Goal: Transaction & Acquisition: Book appointment/travel/reservation

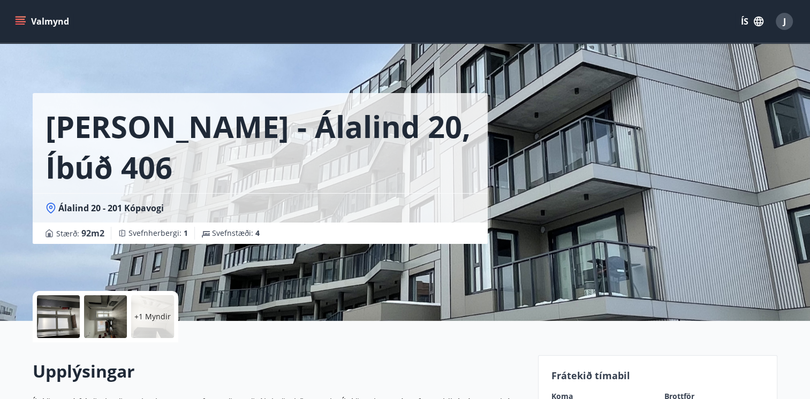
click at [18, 20] on icon "menu" at bounding box center [20, 21] width 11 height 11
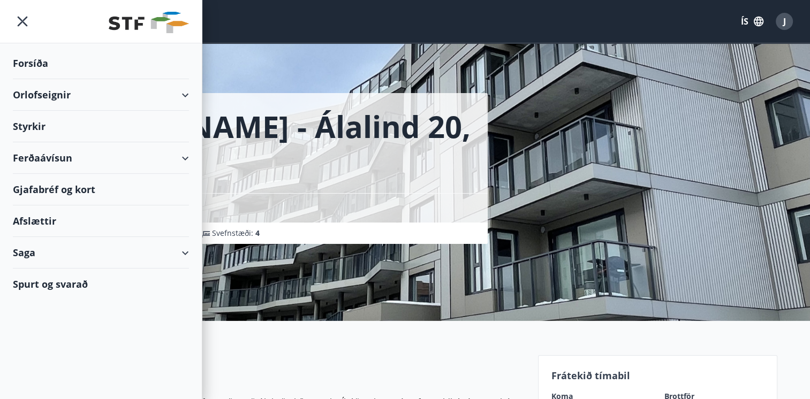
click at [70, 94] on div "Orlofseignir" at bounding box center [101, 95] width 176 height 32
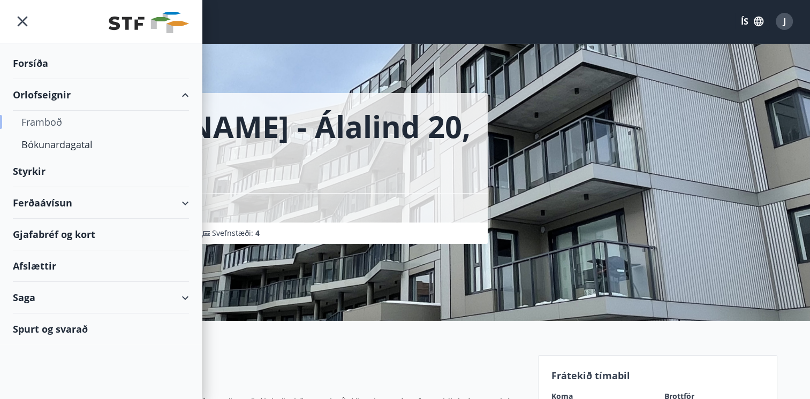
click at [51, 122] on div "Framboð" at bounding box center [100, 122] width 159 height 22
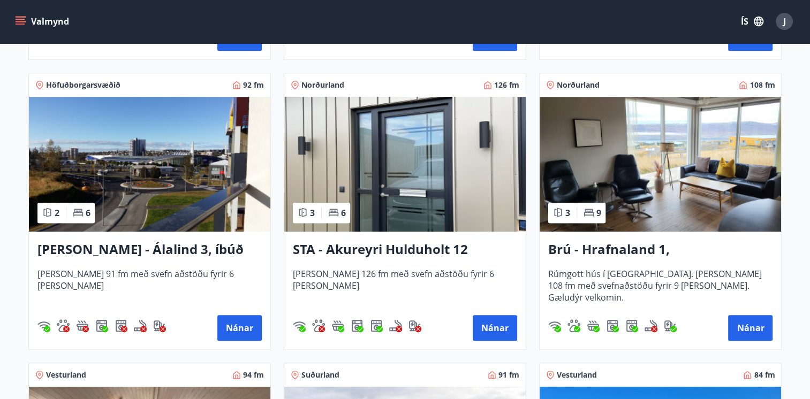
scroll to position [482, 0]
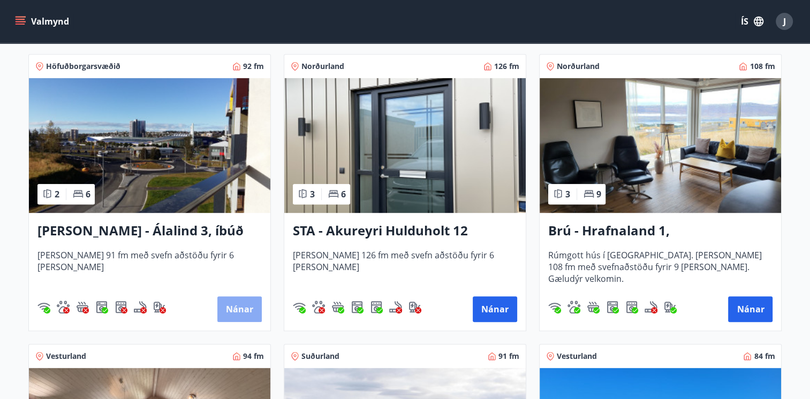
click at [246, 310] on button "Nánar" at bounding box center [239, 310] width 44 height 26
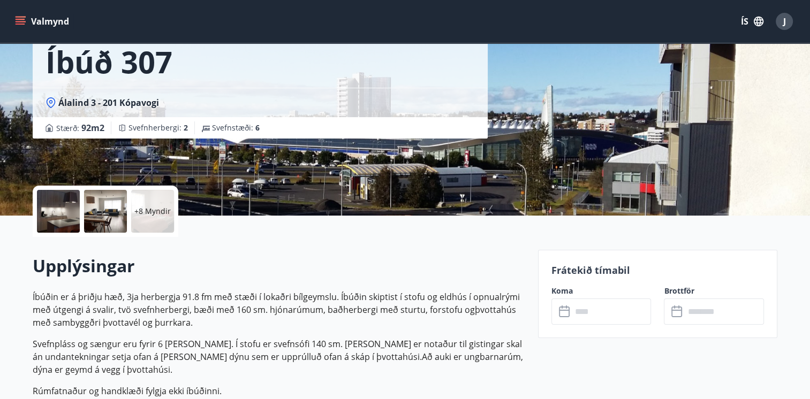
scroll to position [107, 0]
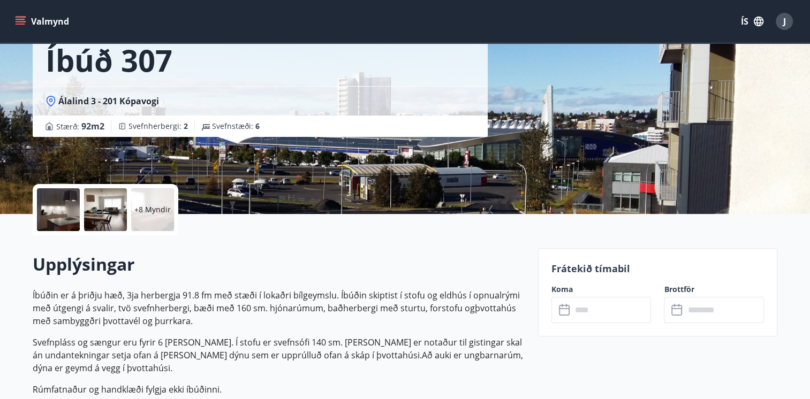
click at [571, 303] on div "​ ​" at bounding box center [601, 310] width 100 height 26
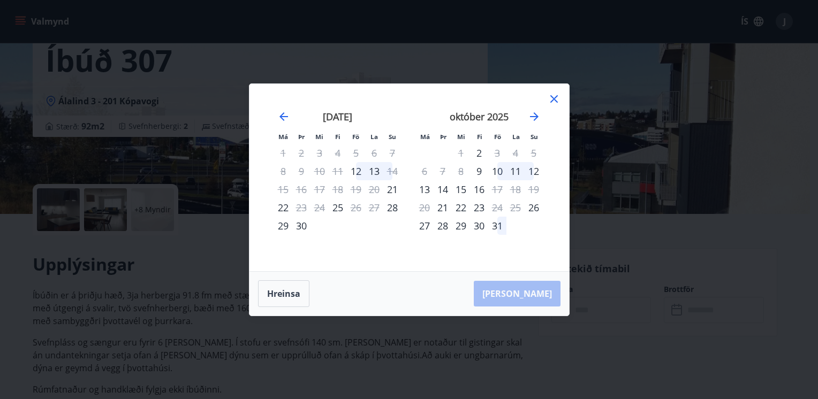
click at [555, 95] on icon at bounding box center [554, 99] width 13 height 13
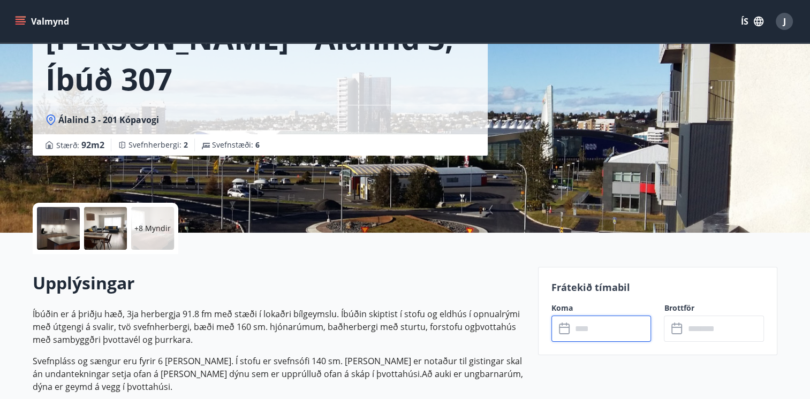
scroll to position [0, 0]
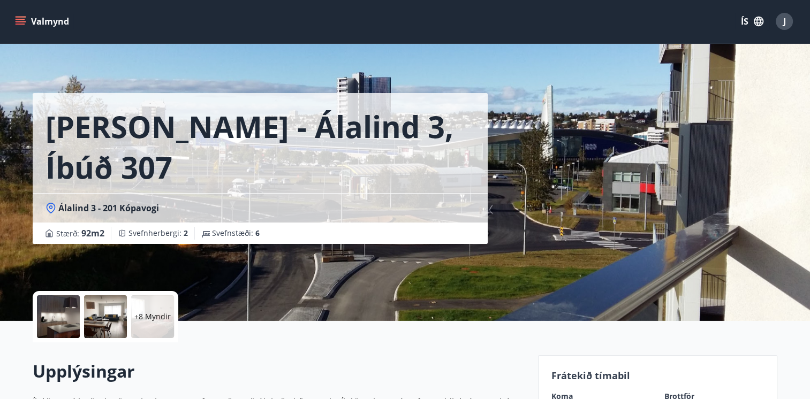
click at [161, 202] on div "Álalind 3 - 201 Kópavogi" at bounding box center [260, 208] width 429 height 12
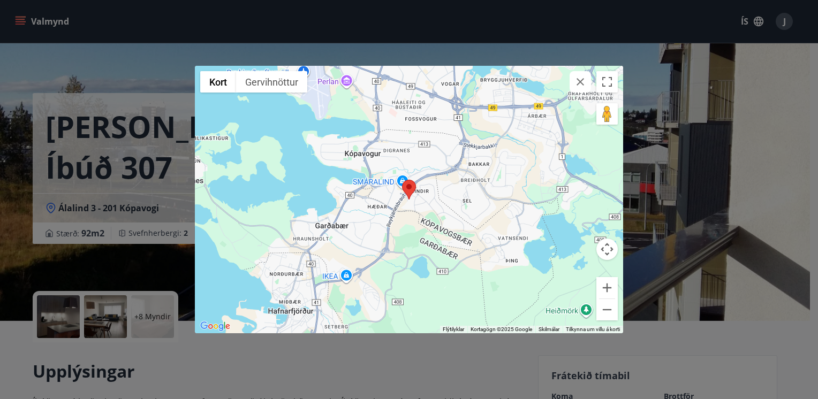
click at [142, 237] on div "← Færa til vinstri → Færa til hægri ↑ Færa upp ↓ Færa niður + Auka aðdrátt - Mi…" at bounding box center [409, 199] width 818 height 399
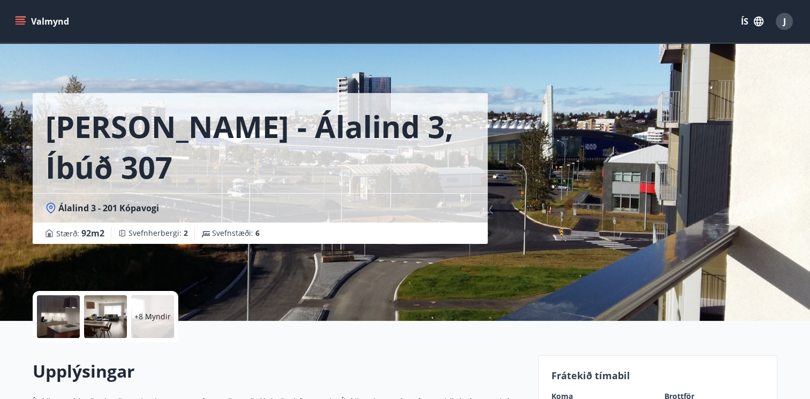
click at [19, 22] on icon "menu" at bounding box center [20, 21] width 11 height 11
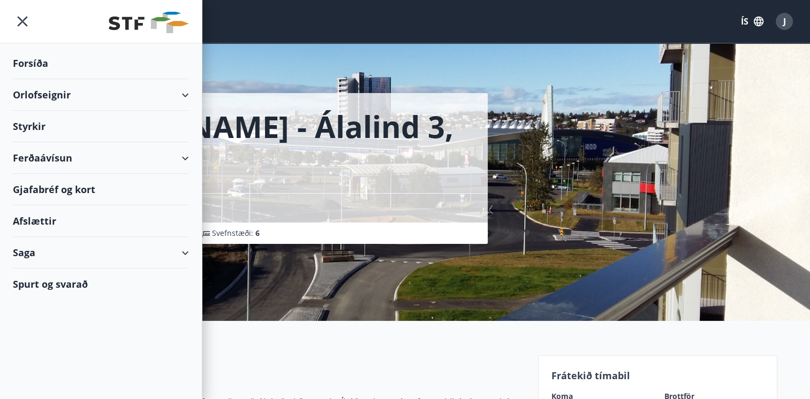
click at [171, 88] on div "Orlofseignir" at bounding box center [101, 95] width 176 height 32
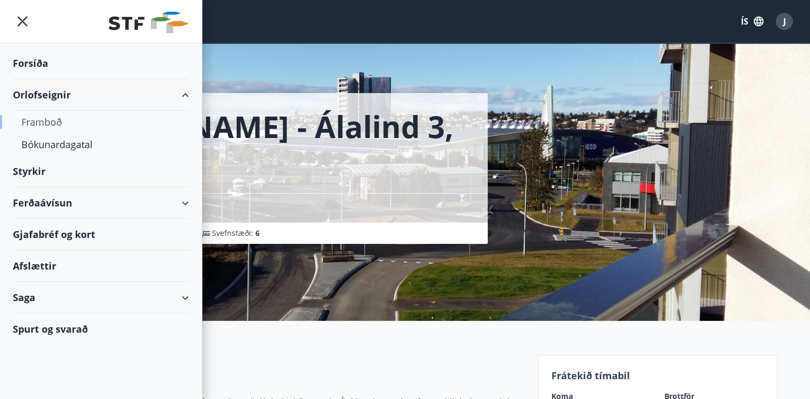
click at [52, 123] on div "Framboð" at bounding box center [100, 122] width 159 height 22
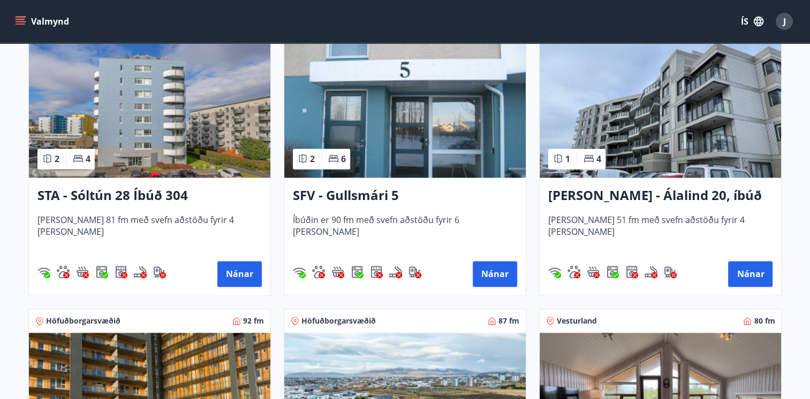
scroll to position [1392, 0]
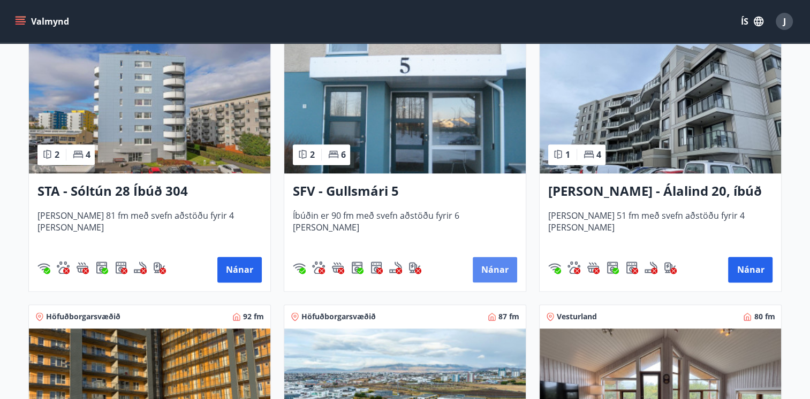
click at [501, 269] on button "Nánar" at bounding box center [495, 270] width 44 height 26
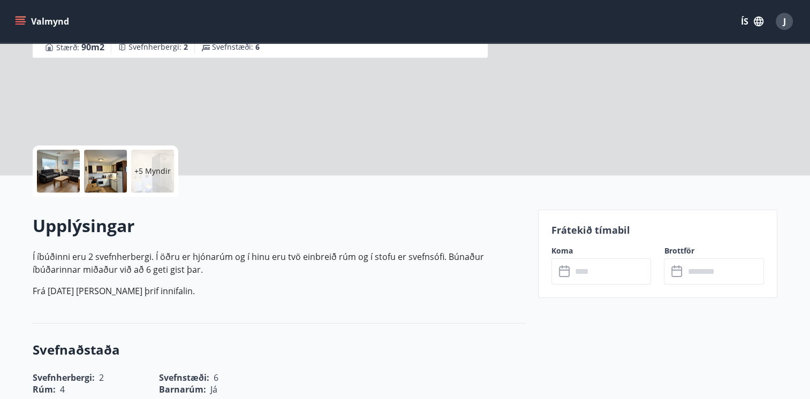
scroll to position [161, 0]
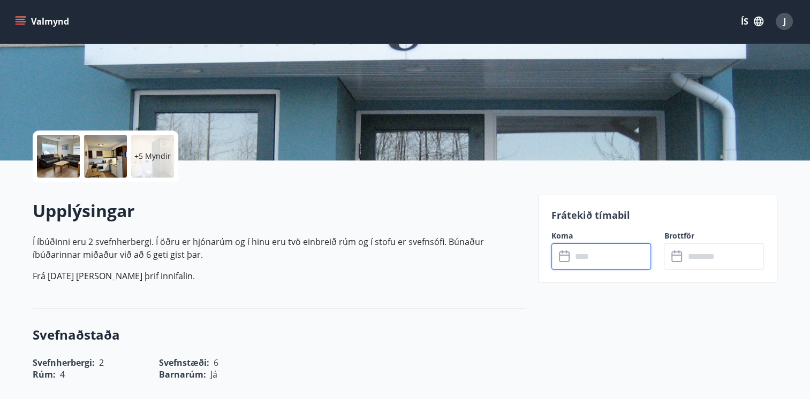
click at [580, 258] on input "text" at bounding box center [612, 257] width 80 height 26
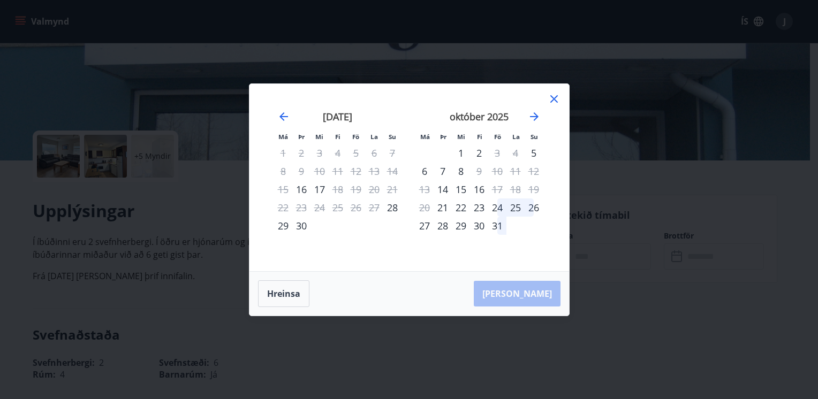
click at [554, 96] on icon at bounding box center [554, 99] width 13 height 13
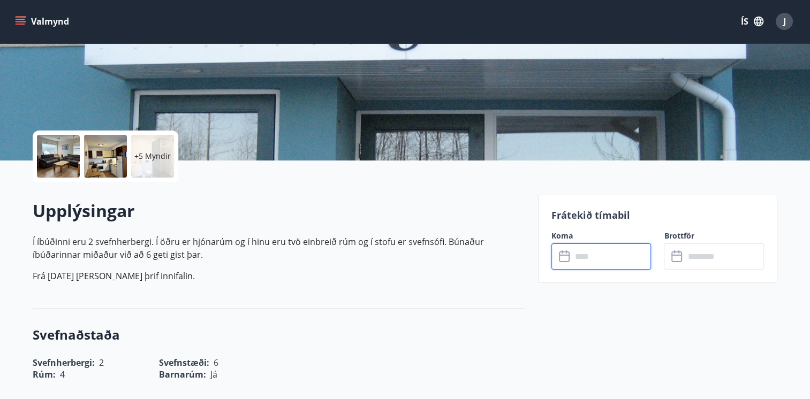
click at [19, 24] on icon "menu" at bounding box center [21, 24] width 10 height 1
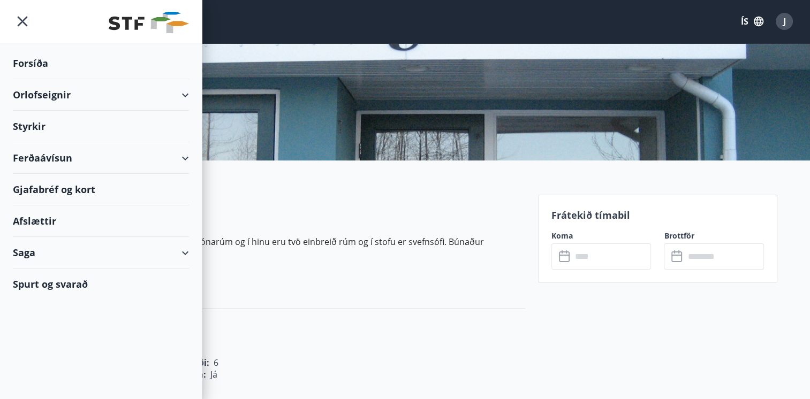
click at [71, 94] on div "Orlofseignir" at bounding box center [101, 95] width 176 height 32
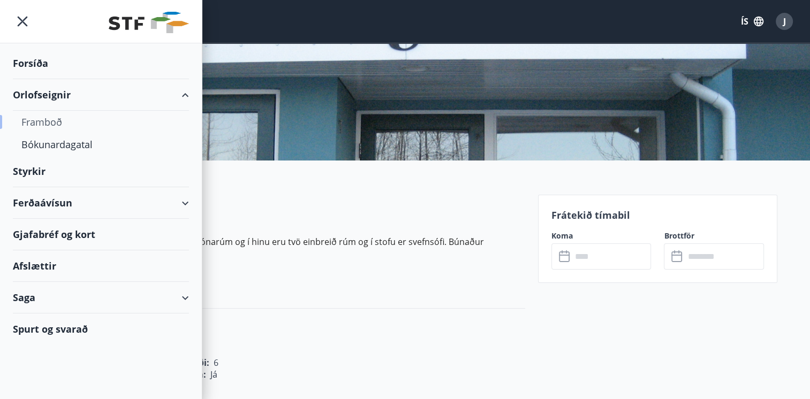
click at [80, 123] on div "Framboð" at bounding box center [100, 122] width 159 height 22
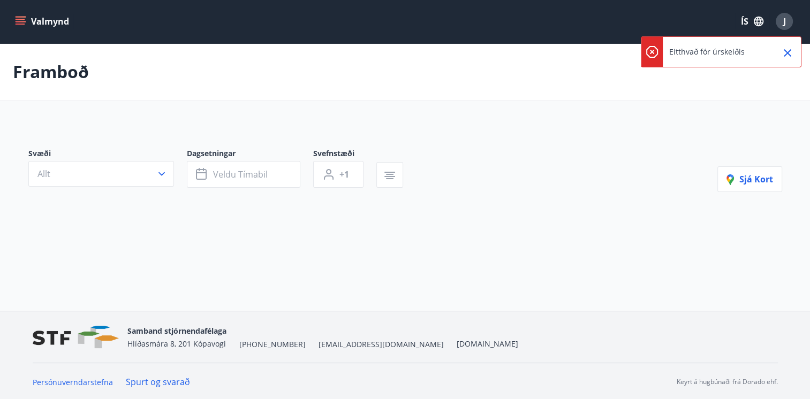
click at [16, 18] on icon "menu" at bounding box center [20, 21] width 11 height 11
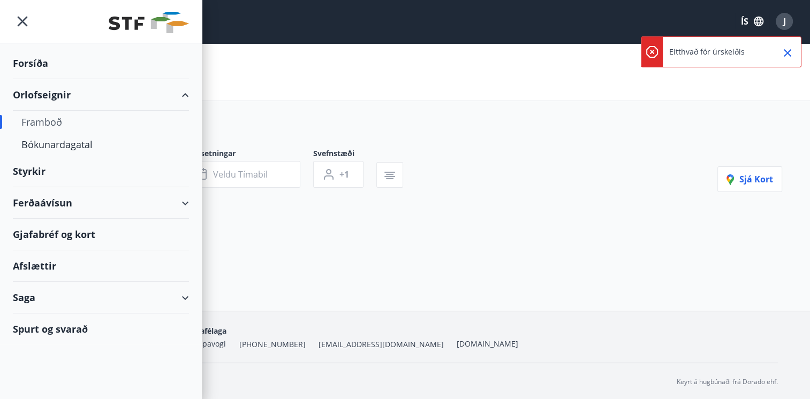
click at [44, 122] on div "Framboð" at bounding box center [100, 122] width 159 height 22
click at [69, 118] on div "Framboð" at bounding box center [100, 122] width 159 height 22
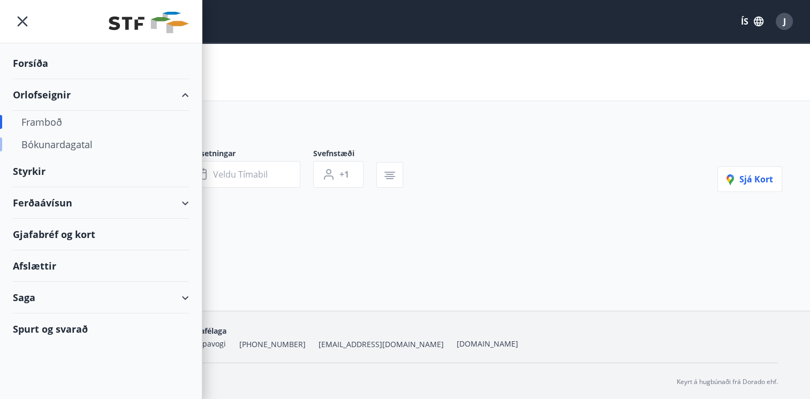
click at [60, 142] on div "Bókunardagatal" at bounding box center [100, 144] width 159 height 22
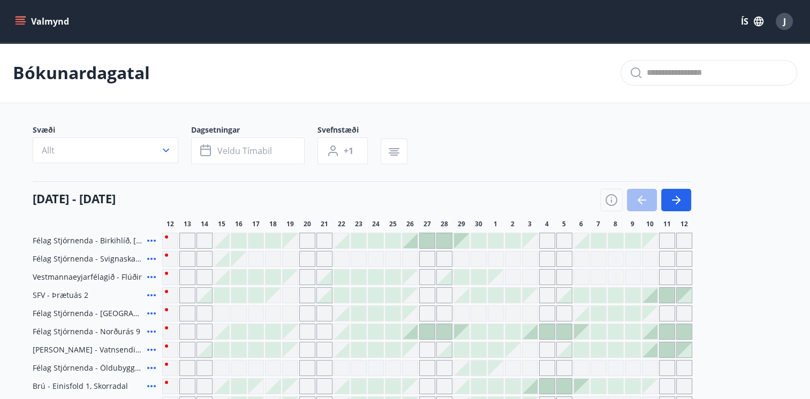
click at [27, 19] on button "Valmynd" at bounding box center [43, 21] width 60 height 19
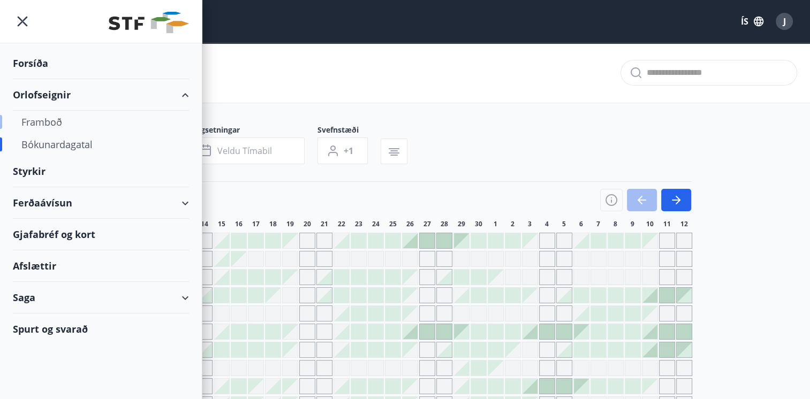
click at [56, 123] on div "Framboð" at bounding box center [100, 122] width 159 height 22
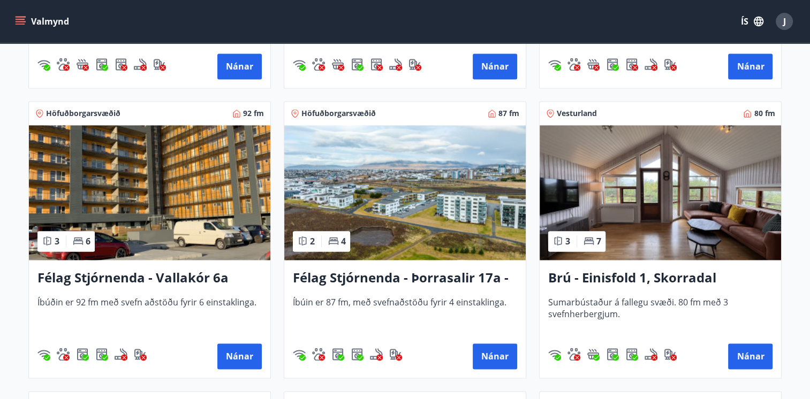
scroll to position [1606, 0]
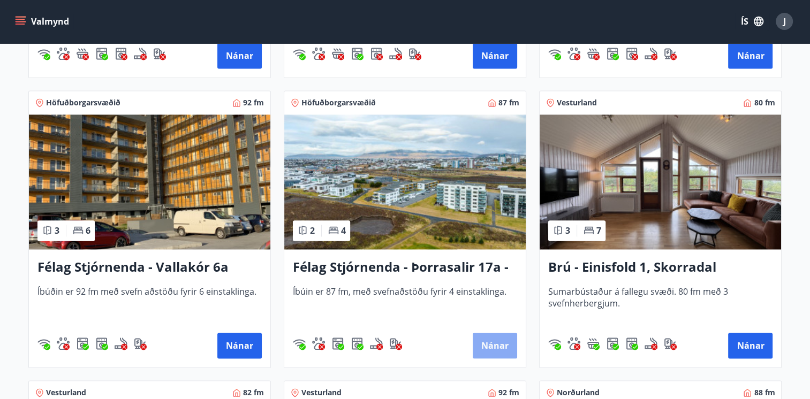
click at [495, 345] on button "Nánar" at bounding box center [495, 346] width 44 height 26
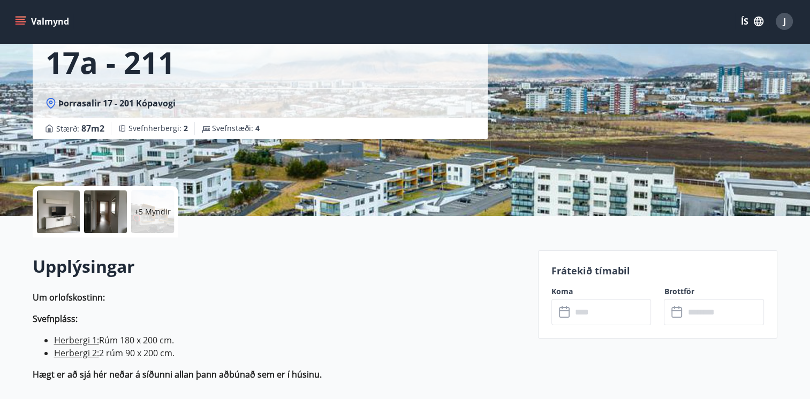
scroll to position [107, 0]
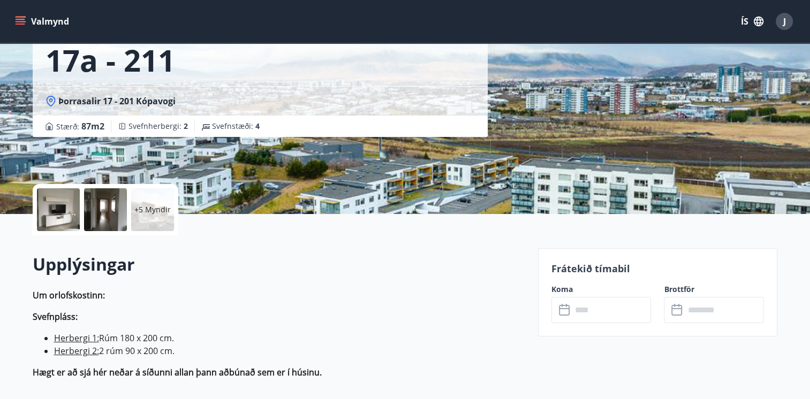
click at [587, 314] on input "text" at bounding box center [612, 310] width 80 height 26
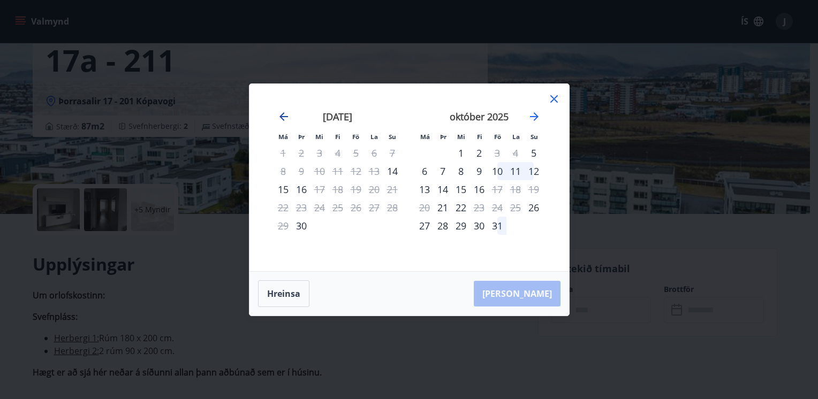
click at [281, 114] on icon "Move backward to switch to the previous month." at bounding box center [283, 116] width 13 height 13
drag, startPoint x: 530, startPoint y: 116, endPoint x: 546, endPoint y: 110, distance: 17.1
click at [531, 115] on icon "Move forward to switch to the next month." at bounding box center [534, 116] width 13 height 13
drag, startPoint x: 553, startPoint y: 99, endPoint x: 397, endPoint y: 142, distance: 162.4
click at [551, 99] on icon at bounding box center [554, 99] width 13 height 13
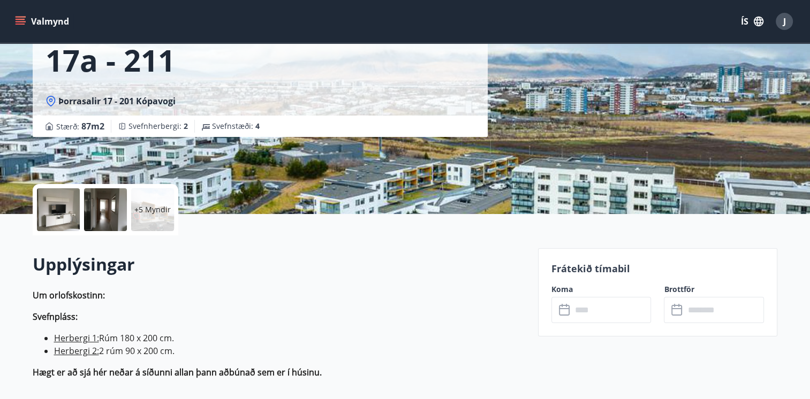
click at [20, 25] on icon "menu" at bounding box center [20, 21] width 11 height 11
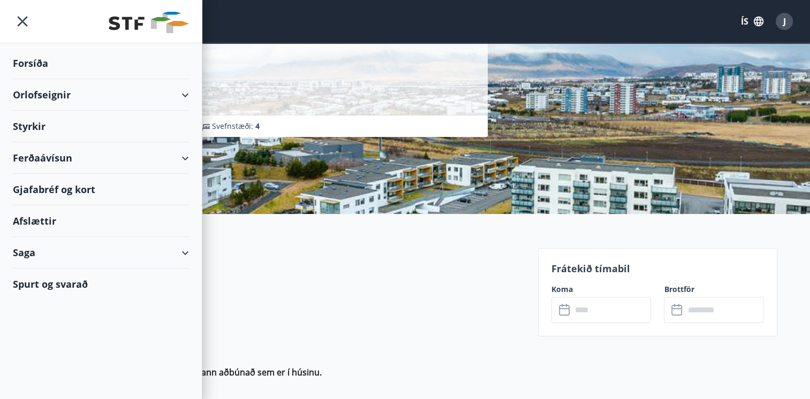
click at [79, 87] on div "Orlofseignir" at bounding box center [101, 95] width 176 height 32
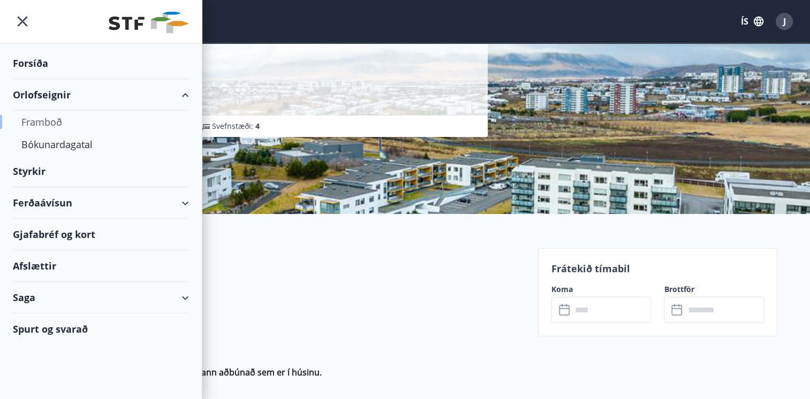
drag, startPoint x: 63, startPoint y: 123, endPoint x: 79, endPoint y: 122, distance: 15.6
click at [79, 122] on div "Framboð" at bounding box center [100, 122] width 159 height 22
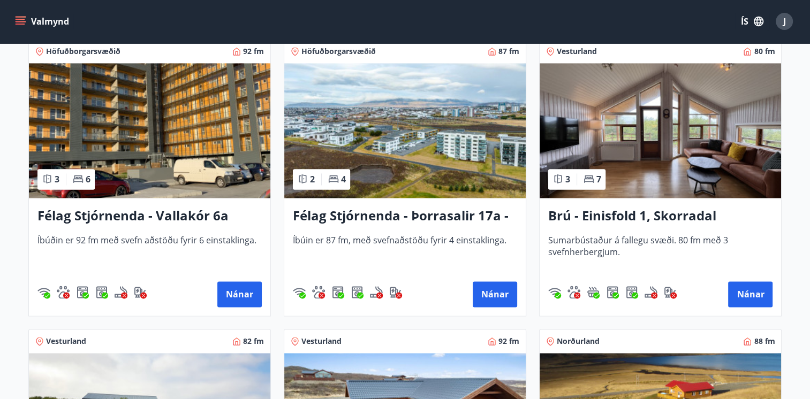
scroll to position [1660, 0]
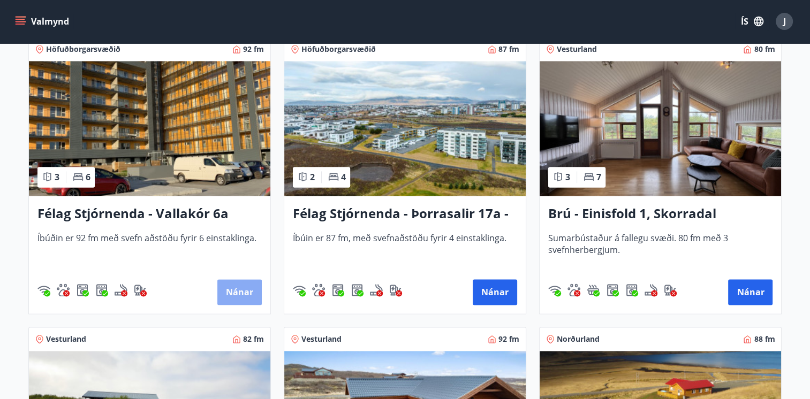
click at [227, 294] on button "Nánar" at bounding box center [239, 292] width 44 height 26
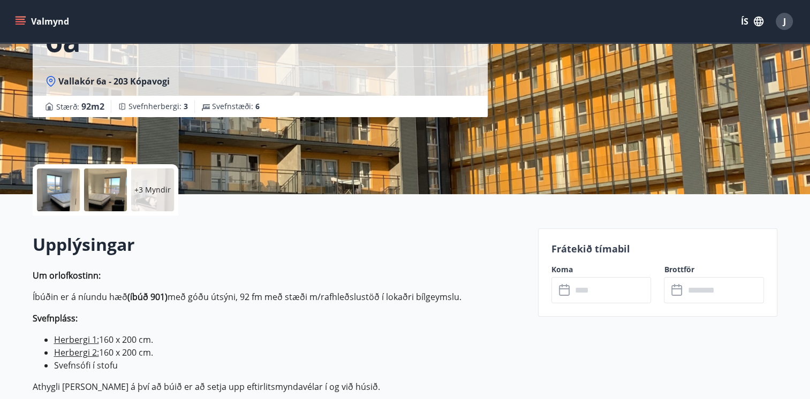
scroll to position [161, 0]
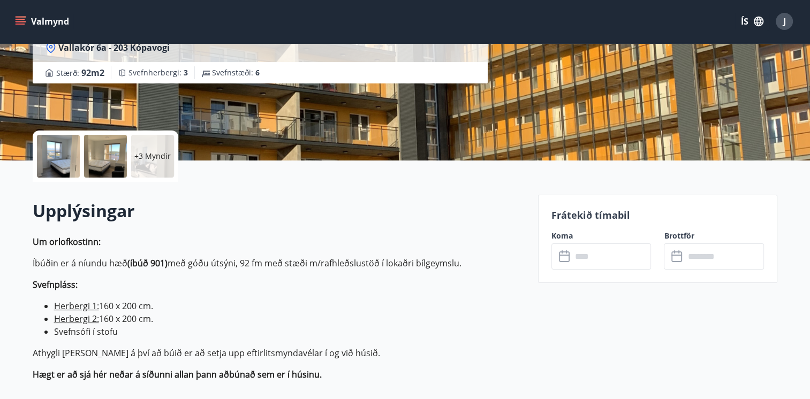
click at [605, 261] on input "text" at bounding box center [612, 257] width 80 height 26
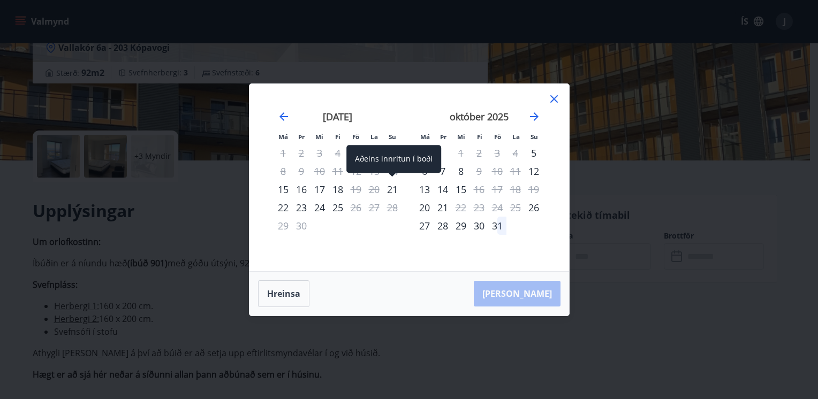
click at [395, 185] on div "21" at bounding box center [392, 189] width 18 height 18
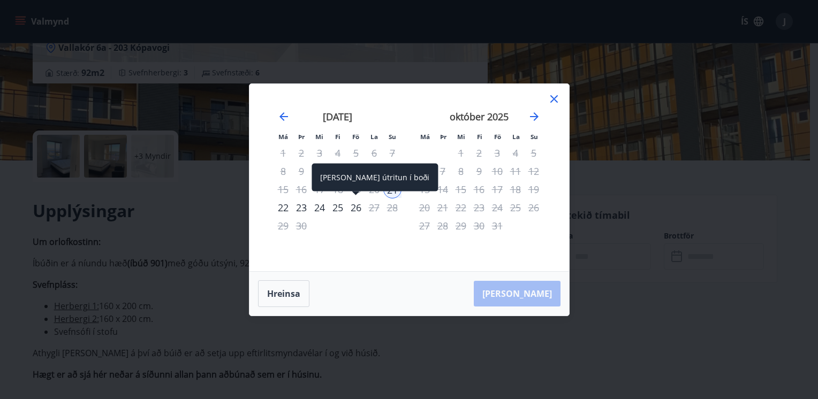
click at [356, 206] on div "26" at bounding box center [356, 208] width 18 height 18
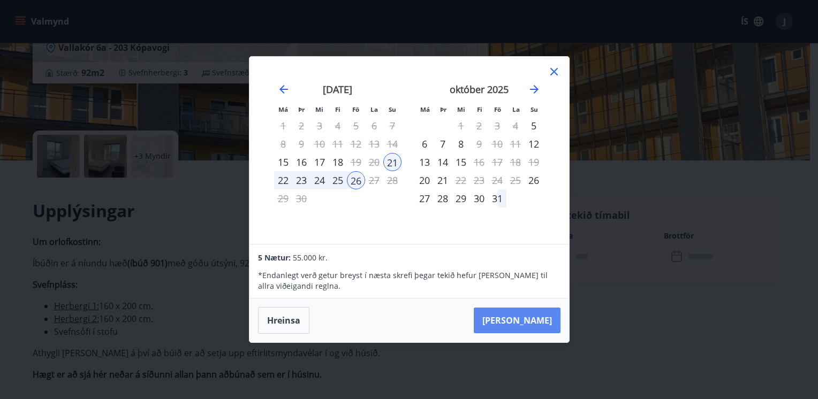
click at [535, 321] on button "[PERSON_NAME]" at bounding box center [517, 321] width 87 height 26
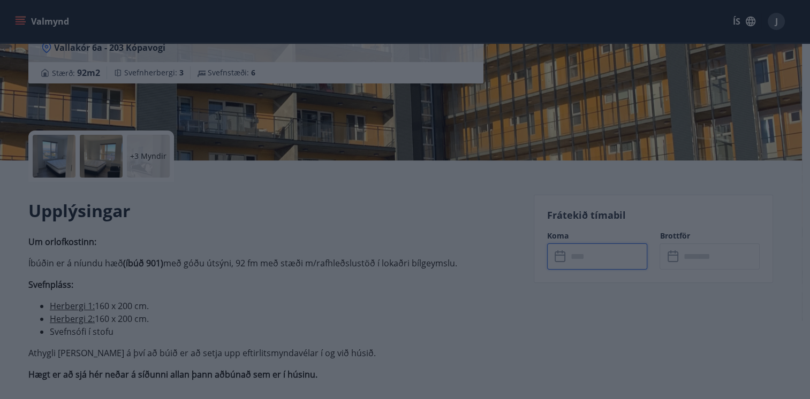
type input "******"
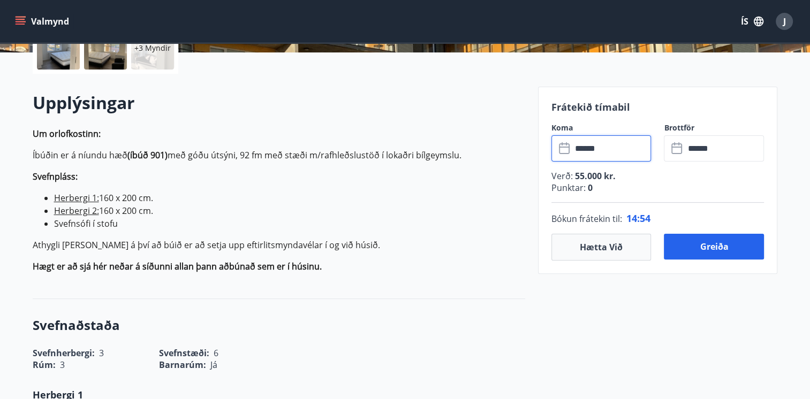
scroll to position [268, 0]
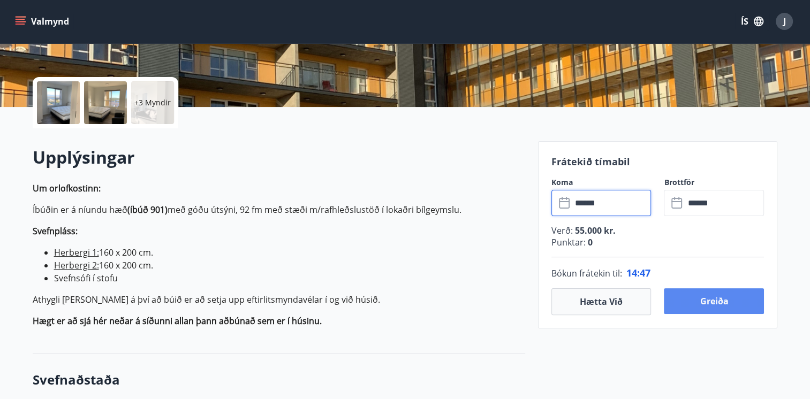
click at [732, 298] on button "Greiða" at bounding box center [714, 302] width 100 height 26
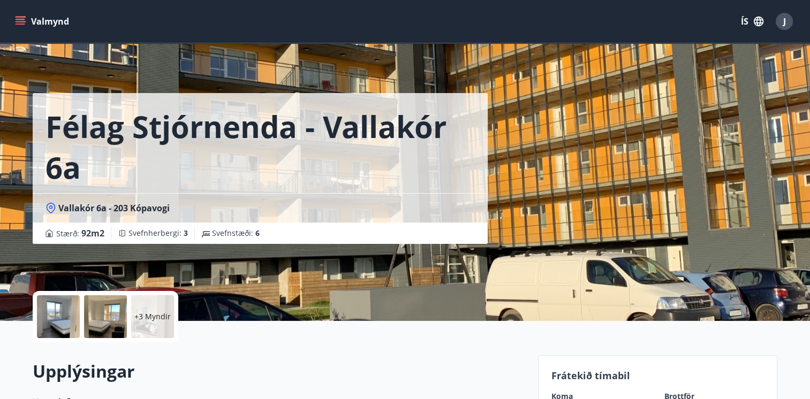
click at [16, 18] on icon "menu" at bounding box center [20, 21] width 11 height 11
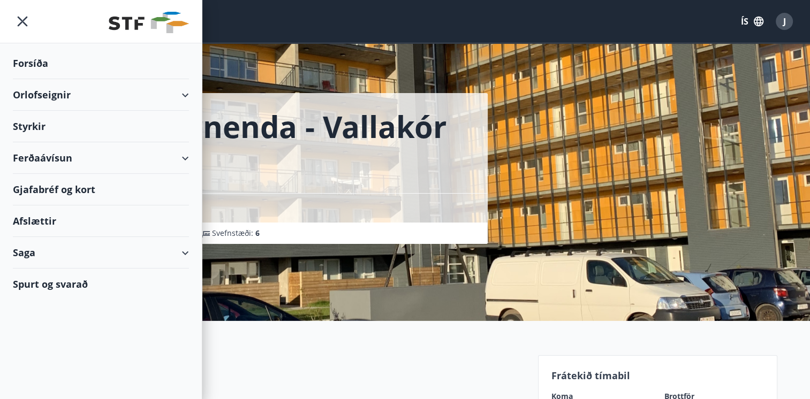
click at [182, 95] on div "Orlofseignir" at bounding box center [101, 95] width 176 height 32
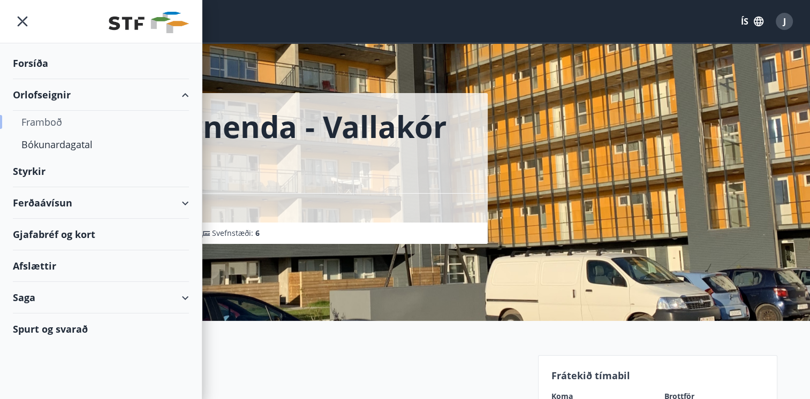
click at [41, 121] on div "Framboð" at bounding box center [100, 122] width 159 height 22
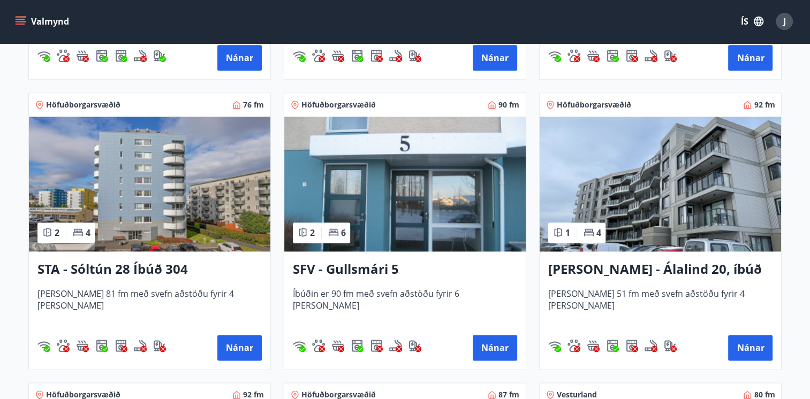
scroll to position [1338, 0]
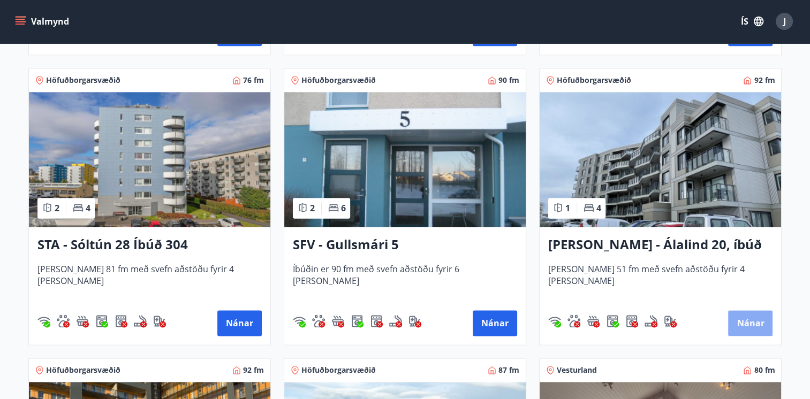
click at [760, 322] on button "Nánar" at bounding box center [750, 324] width 44 height 26
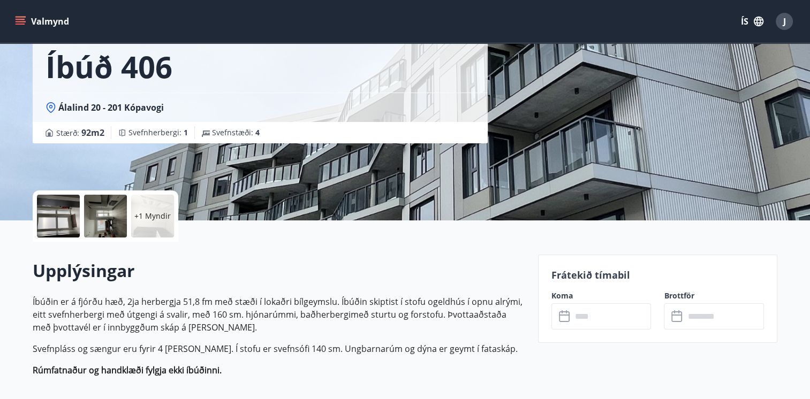
scroll to position [161, 0]
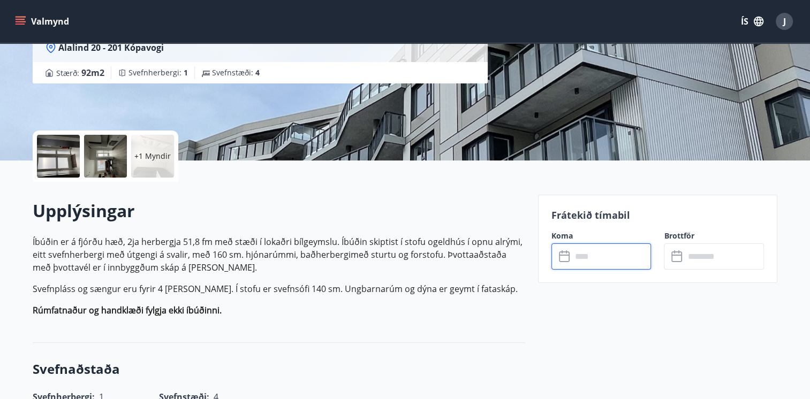
click at [612, 254] on input "text" at bounding box center [612, 257] width 80 height 26
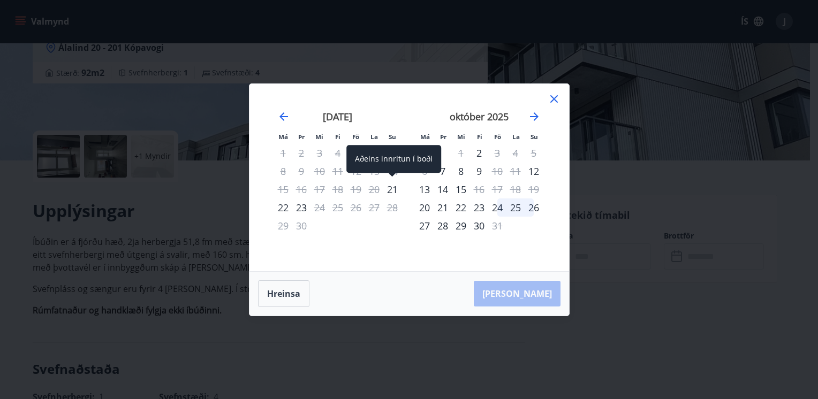
click at [397, 186] on div "21" at bounding box center [392, 189] width 18 height 18
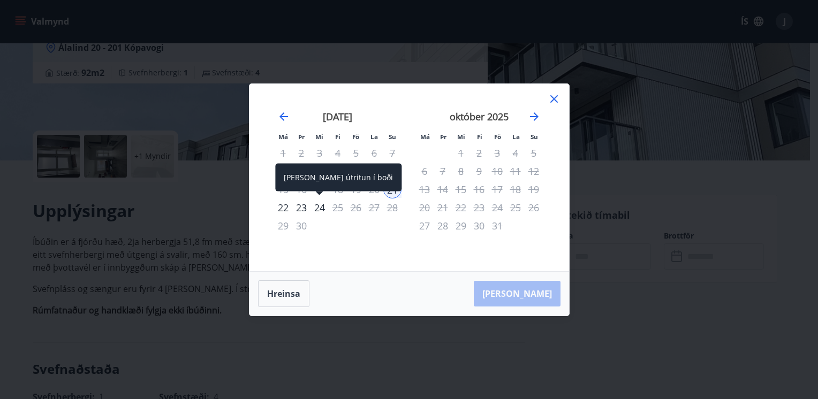
click at [319, 210] on div "24" at bounding box center [320, 208] width 18 height 18
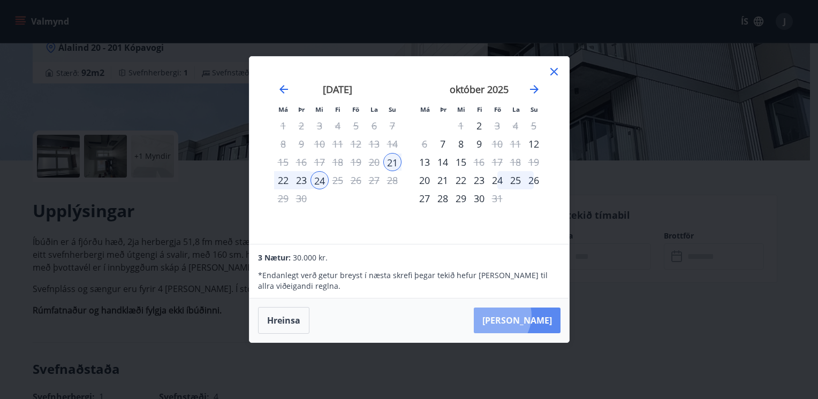
click at [525, 316] on button "[PERSON_NAME]" at bounding box center [517, 321] width 87 height 26
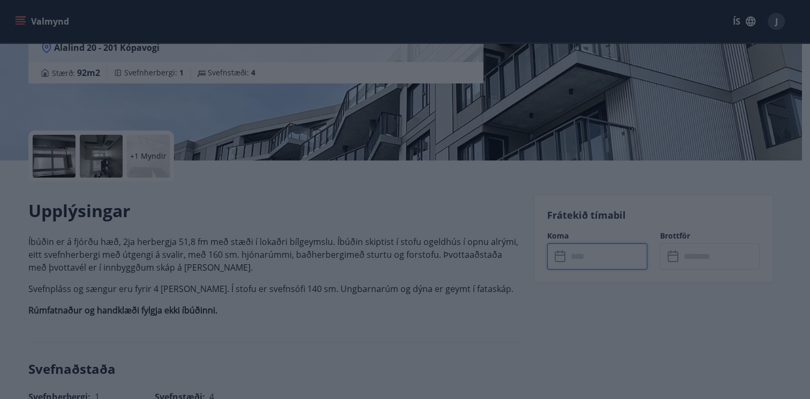
type input "******"
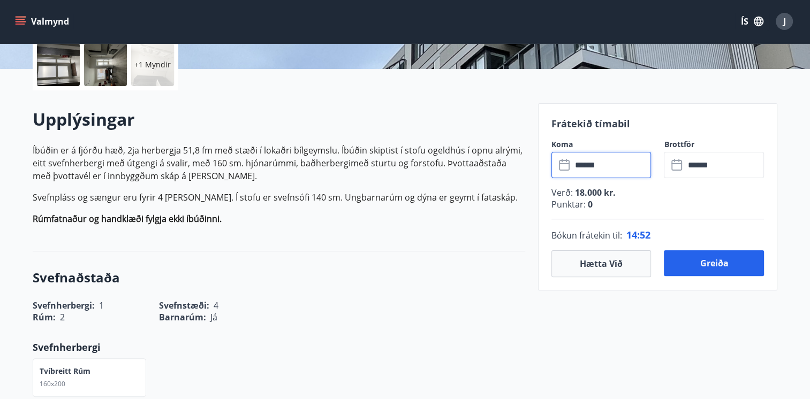
scroll to position [268, 0]
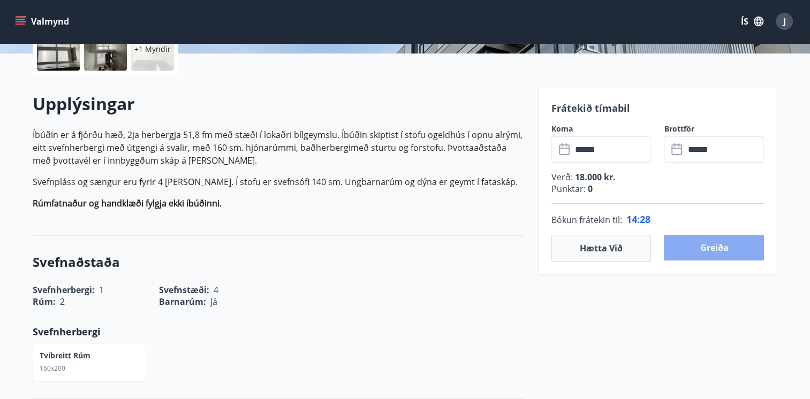
click at [712, 247] on button "Greiða" at bounding box center [714, 248] width 100 height 26
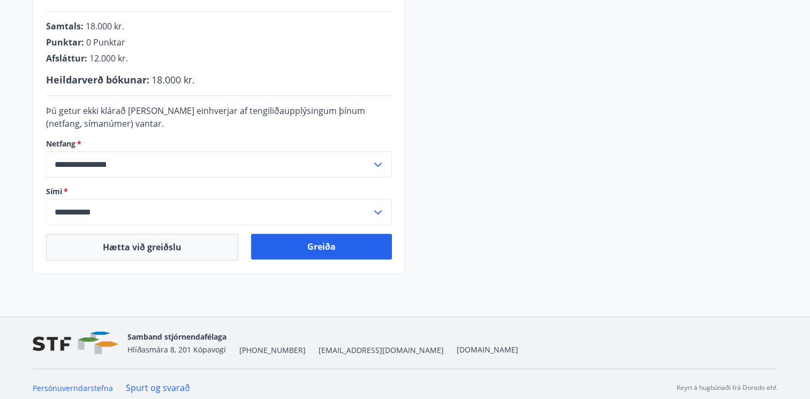
scroll to position [380, 0]
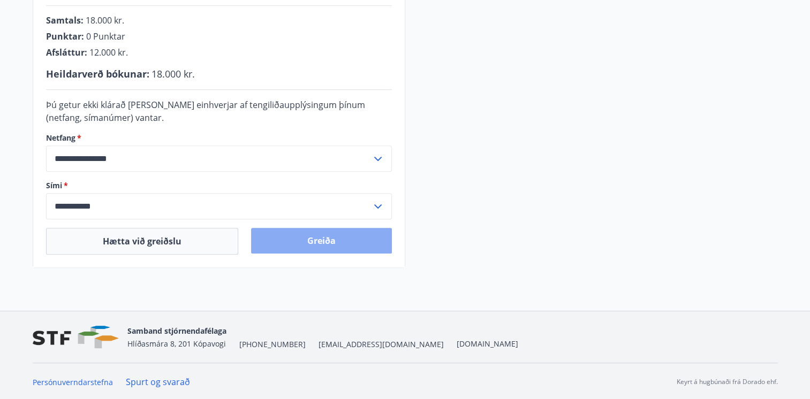
click at [316, 239] on button "Greiða" at bounding box center [321, 241] width 141 height 26
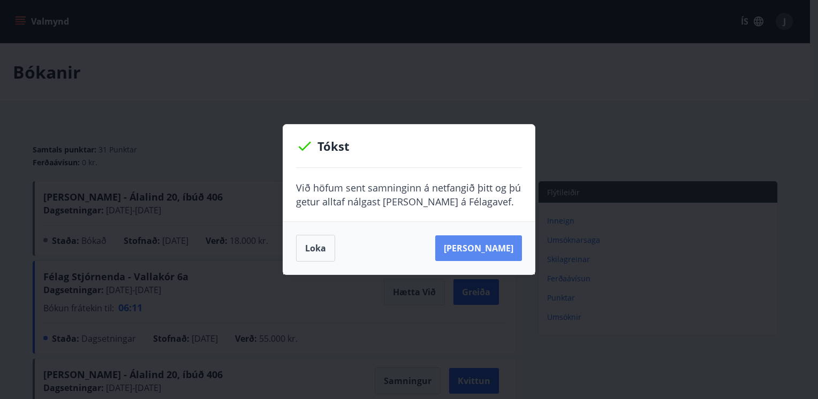
click at [487, 249] on button "Sjá samning" at bounding box center [478, 249] width 87 height 26
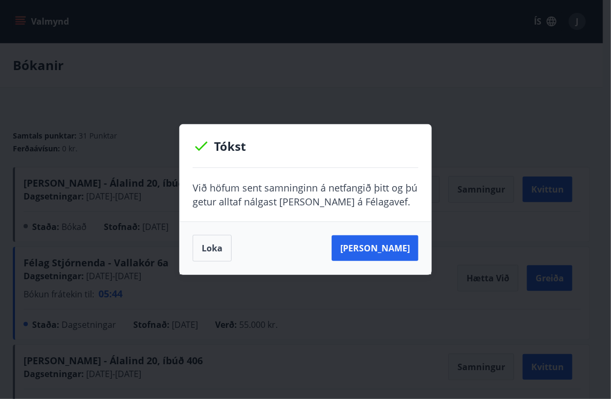
drag, startPoint x: 490, startPoint y: 90, endPoint x: 487, endPoint y: 85, distance: 6.2
click at [490, 90] on div "Tókst Við höfum sent samninginn á netfangið þitt og þú getur alltaf nálgast han…" at bounding box center [305, 199] width 611 height 399
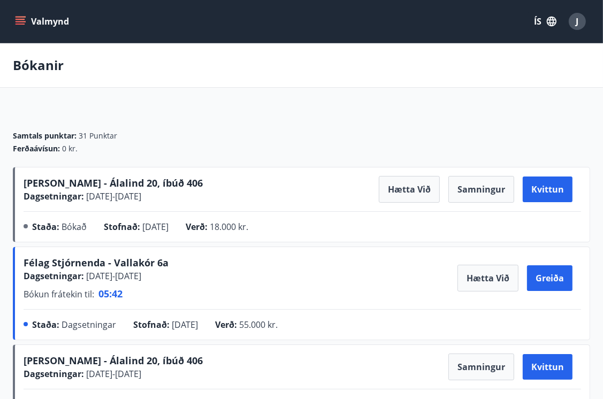
click at [15, 20] on icon "menu" at bounding box center [20, 21] width 11 height 11
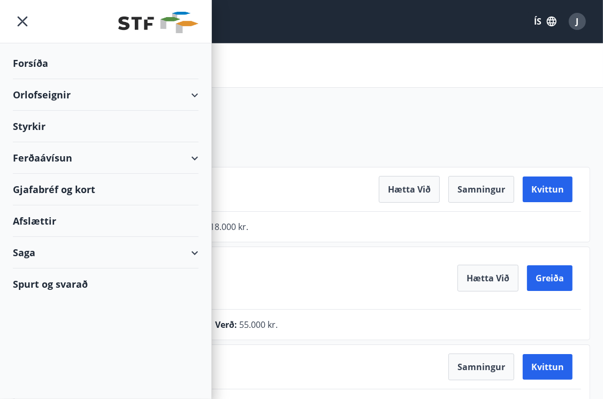
click at [168, 89] on div "Orlofseignir" at bounding box center [106, 95] width 186 height 32
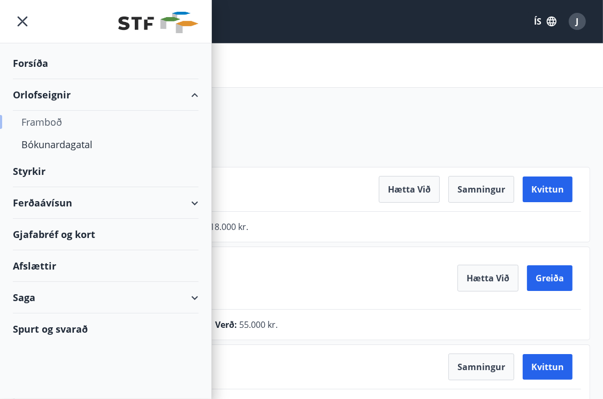
click at [60, 119] on div "Framboð" at bounding box center [105, 122] width 169 height 22
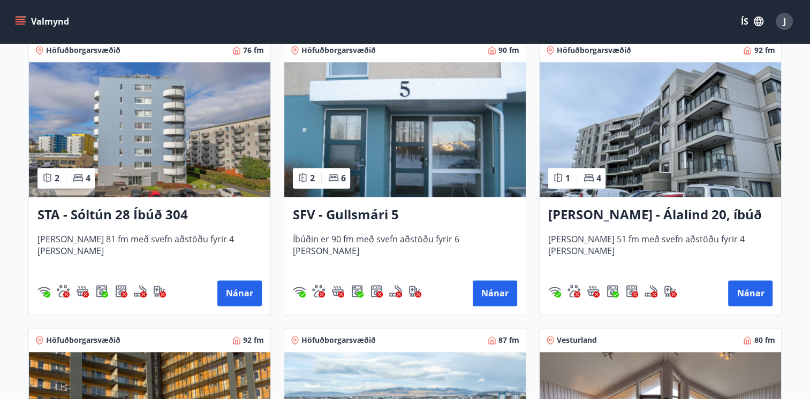
scroll to position [1377, 0]
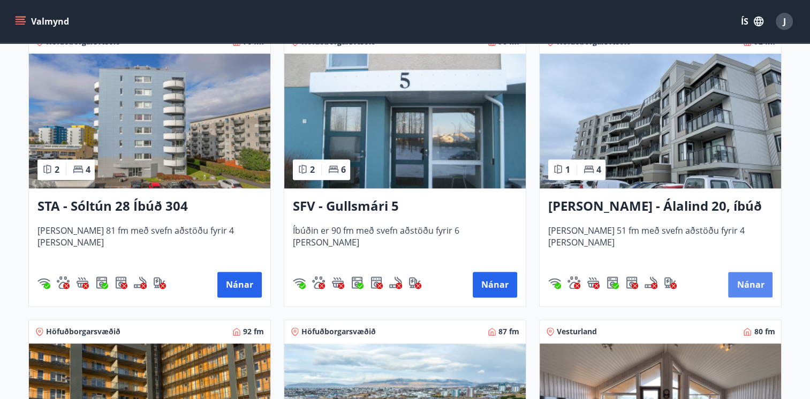
click at [746, 284] on button "Nánar" at bounding box center [750, 285] width 44 height 26
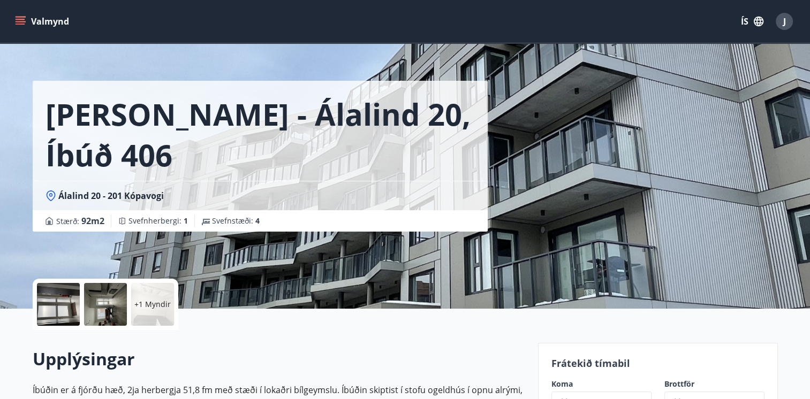
scroll to position [161, 0]
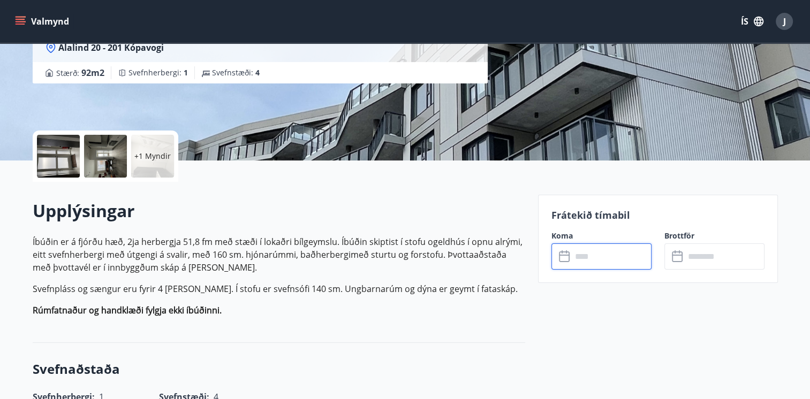
click at [617, 260] on input "text" at bounding box center [612, 257] width 80 height 26
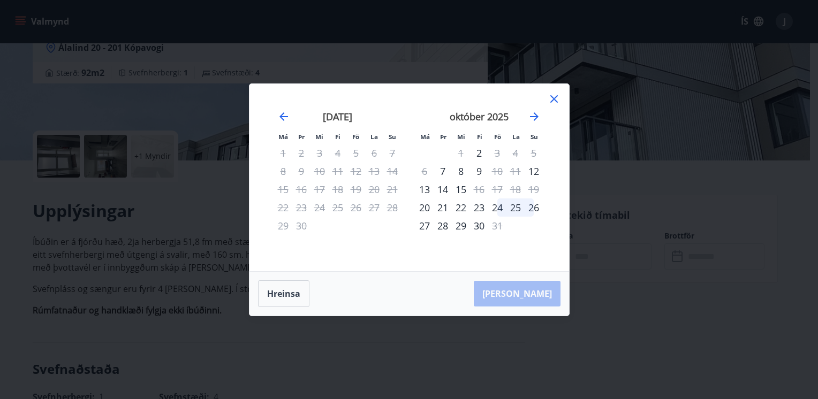
click at [552, 95] on icon at bounding box center [554, 99] width 13 height 13
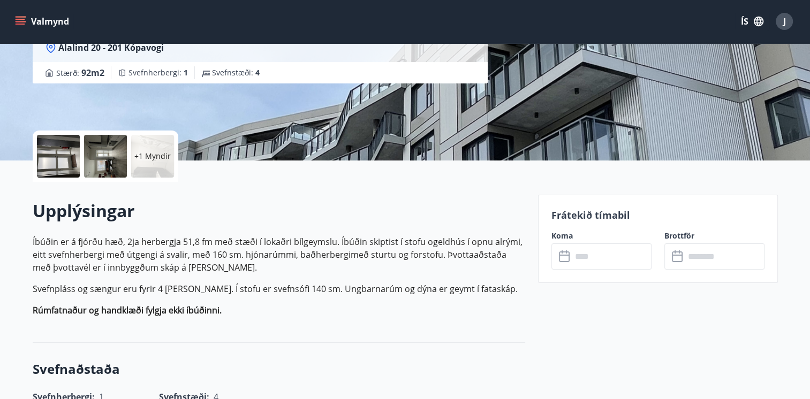
click at [21, 18] on icon "menu" at bounding box center [20, 21] width 11 height 11
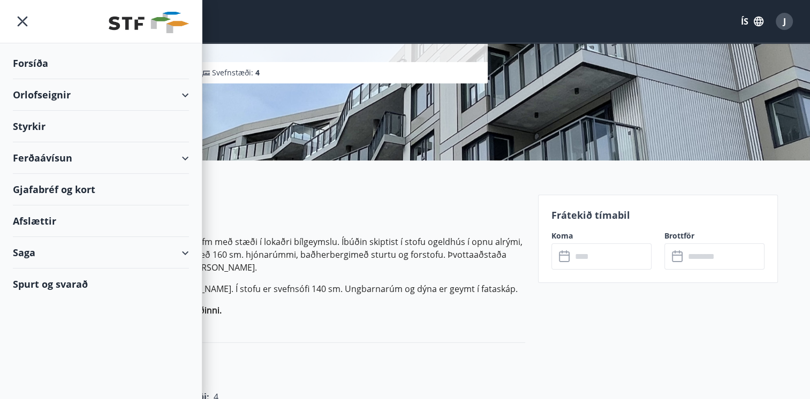
click at [166, 93] on div "Orlofseignir" at bounding box center [101, 95] width 176 height 32
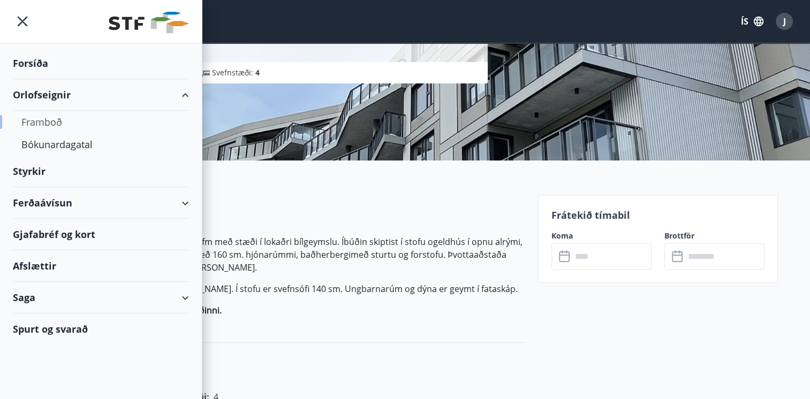
click at [43, 121] on div "Framboð" at bounding box center [100, 122] width 159 height 22
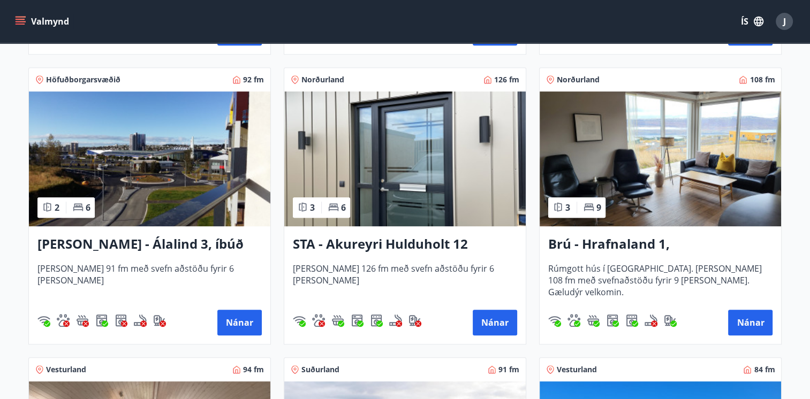
scroll to position [482, 0]
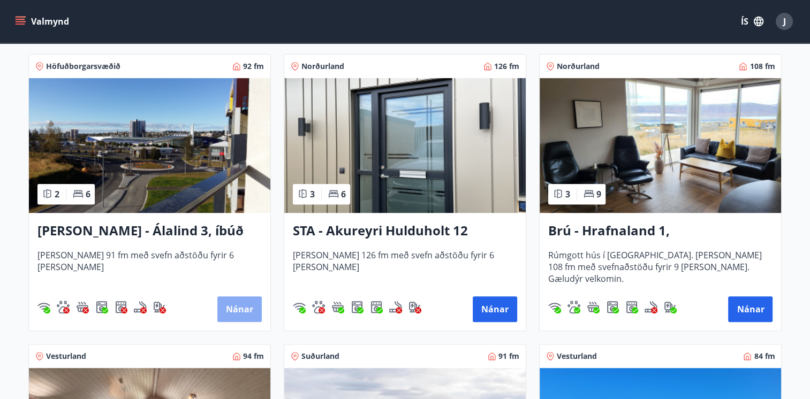
click at [240, 303] on button "Nánar" at bounding box center [239, 310] width 44 height 26
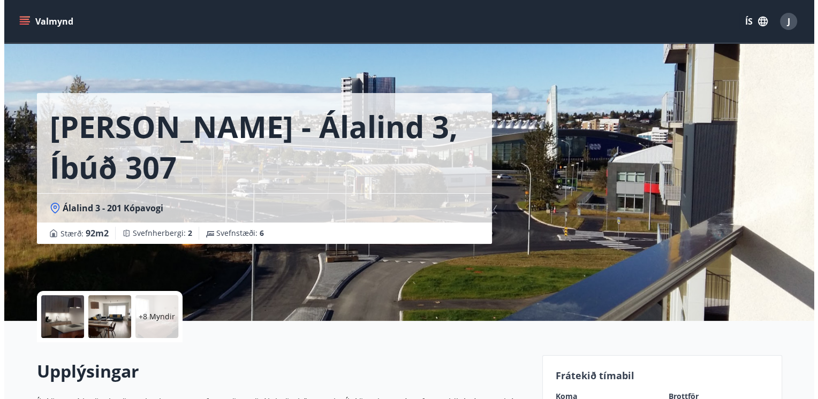
scroll to position [161, 0]
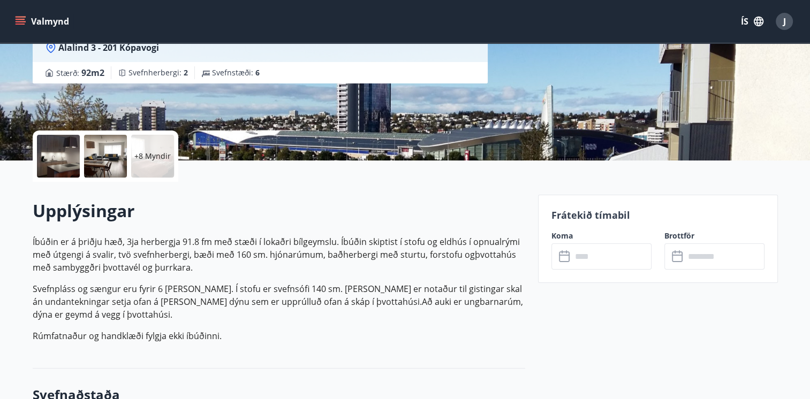
click at [622, 260] on input "text" at bounding box center [612, 257] width 80 height 26
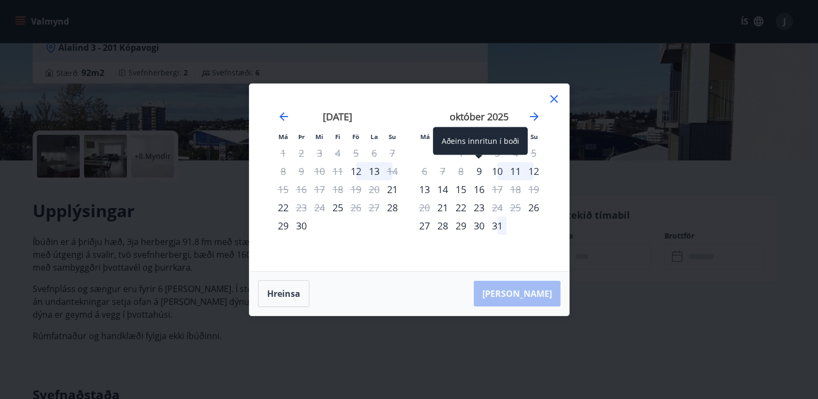
click at [481, 172] on div "9" at bounding box center [479, 171] width 18 height 18
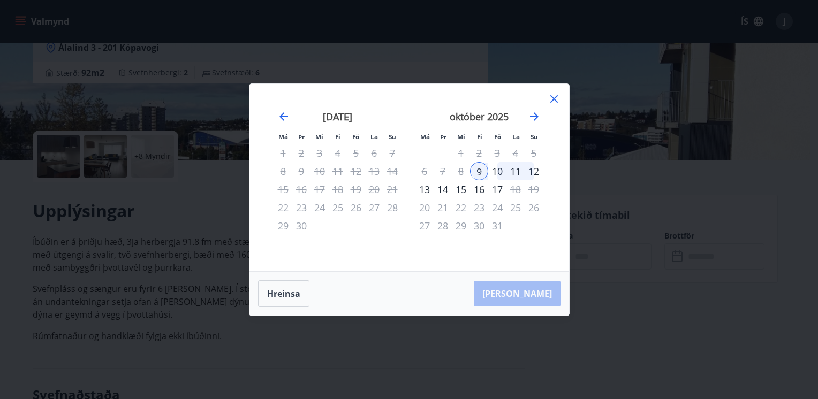
click at [426, 190] on div "13" at bounding box center [424, 189] width 18 height 18
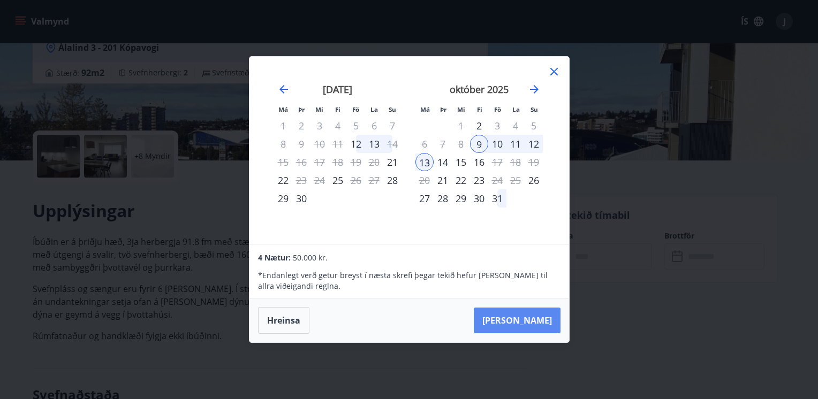
click at [550, 319] on button "[PERSON_NAME]" at bounding box center [517, 321] width 87 height 26
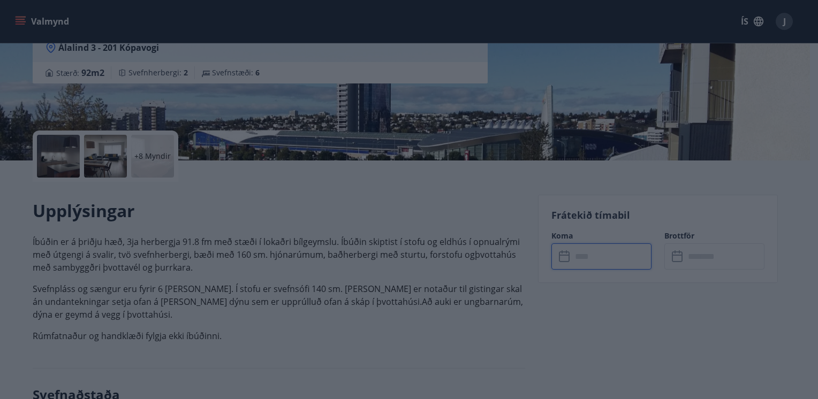
type input "******"
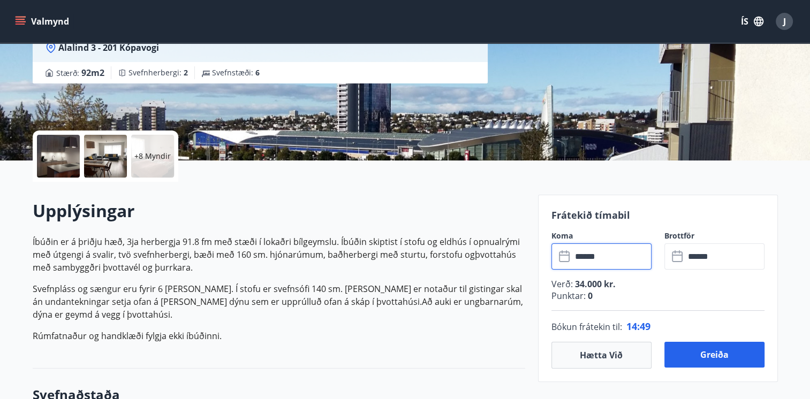
click at [48, 157] on div at bounding box center [58, 156] width 43 height 43
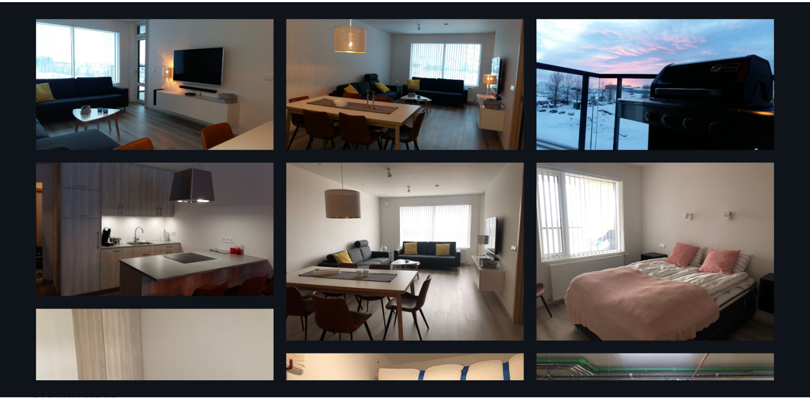
scroll to position [0, 0]
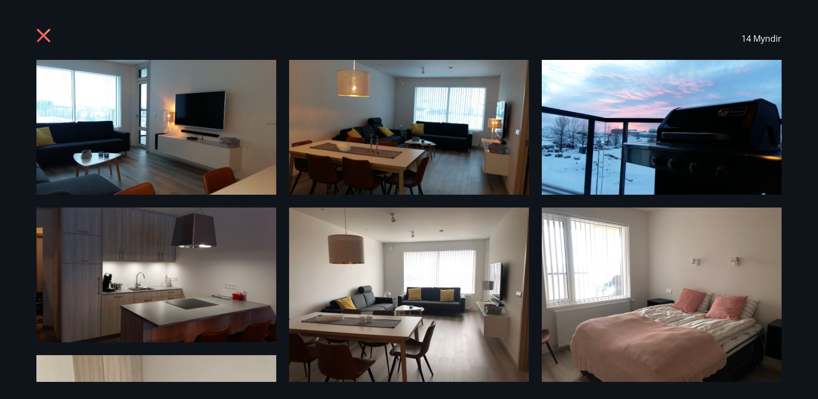
click at [41, 34] on icon at bounding box center [44, 36] width 17 height 17
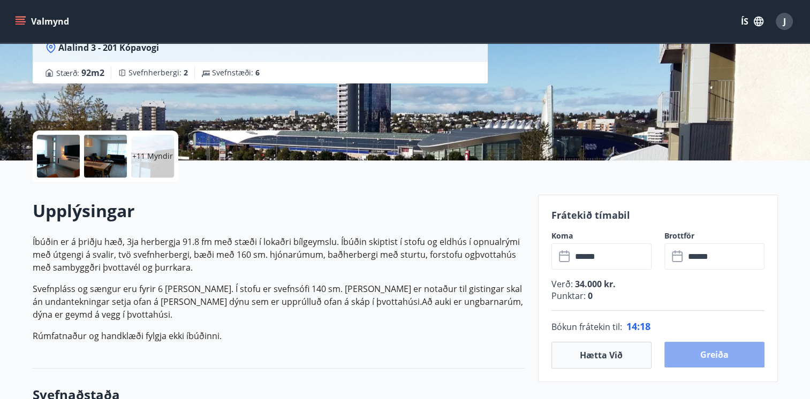
click at [720, 351] on button "Greiða" at bounding box center [714, 355] width 100 height 26
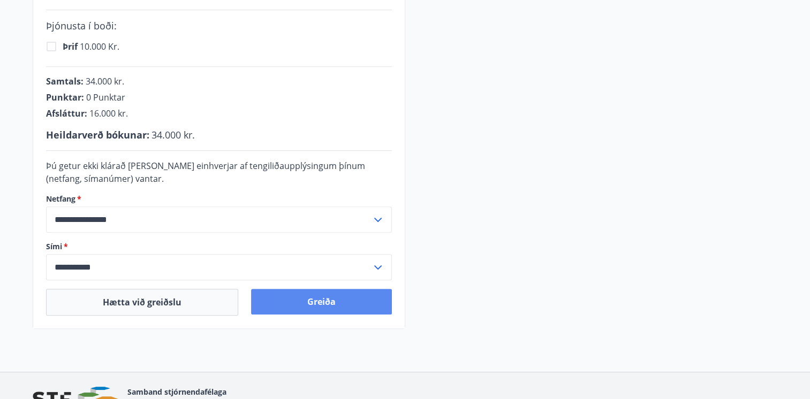
scroll to position [321, 0]
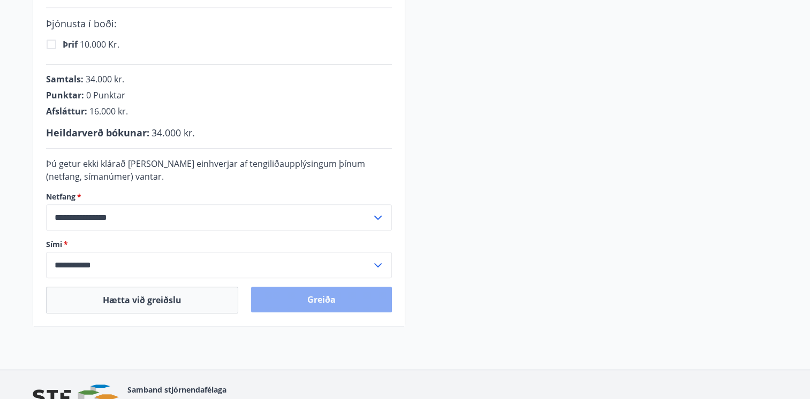
click at [301, 303] on button "Greiða" at bounding box center [321, 300] width 141 height 26
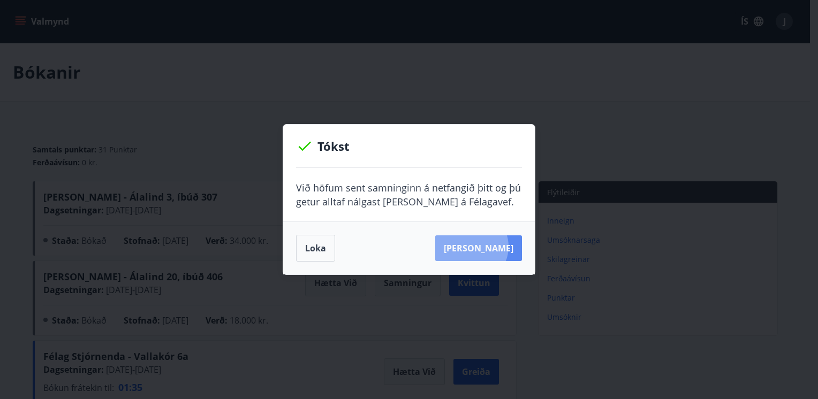
click at [488, 247] on button "[PERSON_NAME]" at bounding box center [478, 249] width 87 height 26
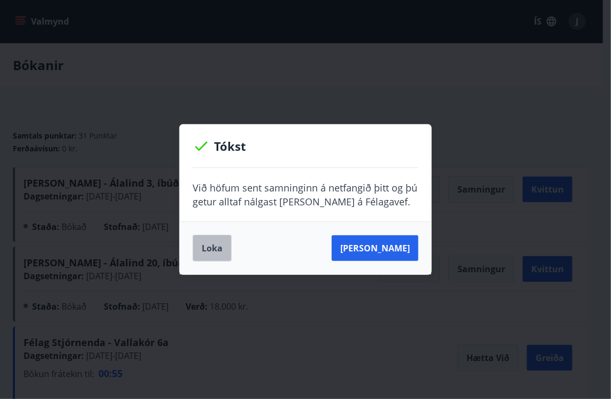
click at [214, 241] on button "Loka" at bounding box center [212, 248] width 39 height 27
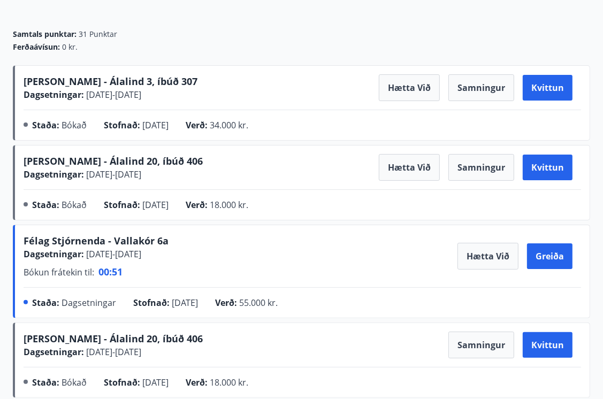
scroll to position [107, 0]
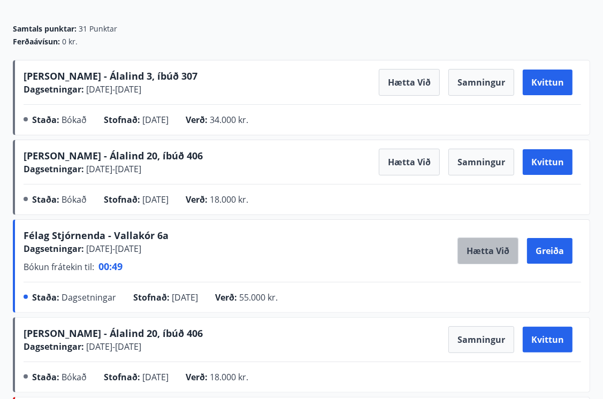
click at [497, 252] on button "Hætta við" at bounding box center [488, 251] width 61 height 27
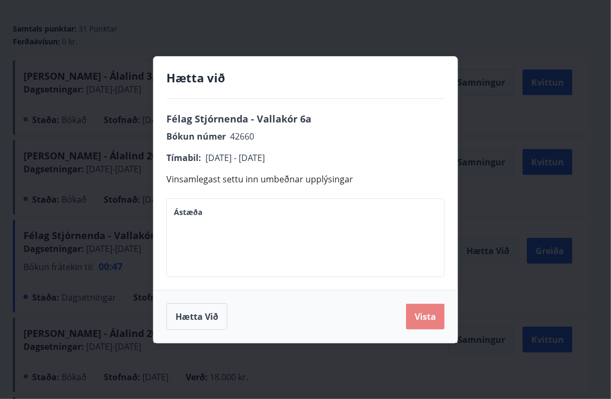
click at [418, 307] on button "Vista" at bounding box center [425, 317] width 39 height 26
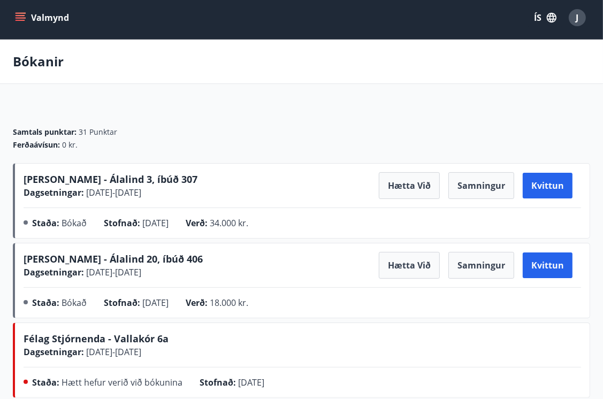
scroll to position [0, 0]
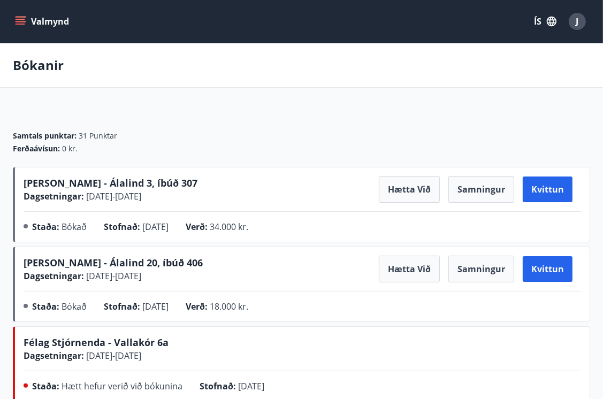
click at [16, 19] on icon "menu" at bounding box center [21, 19] width 10 height 1
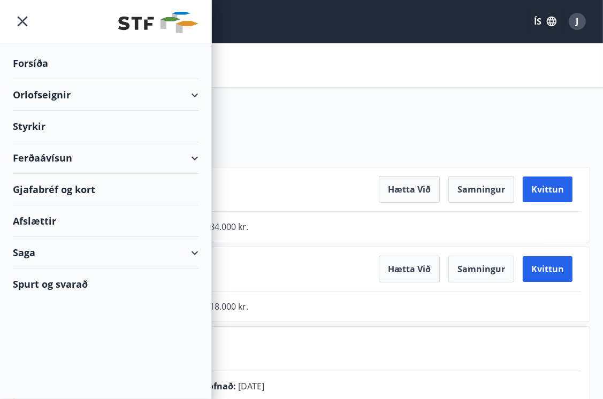
click at [196, 92] on div "Orlofseignir" at bounding box center [106, 95] width 186 height 32
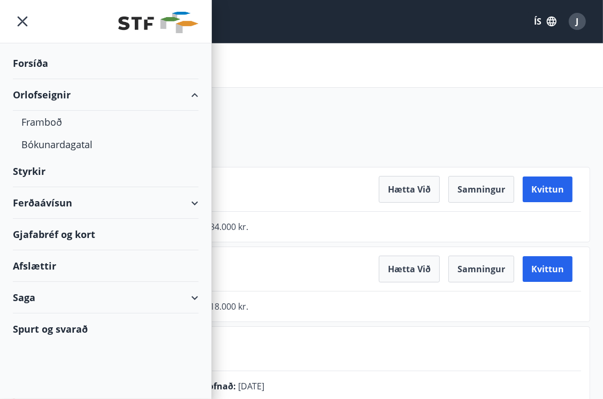
click at [45, 108] on div "Orlofseignir" at bounding box center [106, 95] width 186 height 32
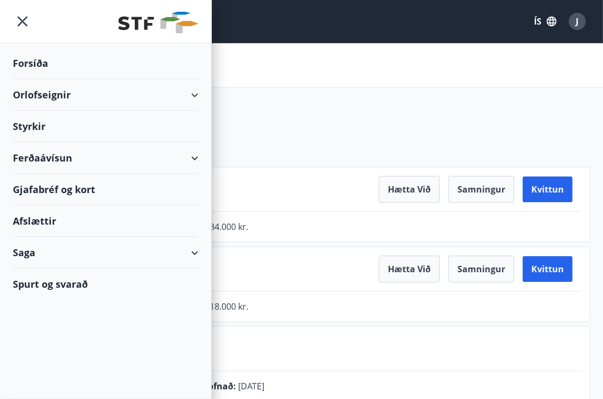
drag, startPoint x: 190, startPoint y: 95, endPoint x: 134, endPoint y: 106, distance: 56.7
click at [181, 95] on div "Orlofseignir" at bounding box center [106, 95] width 186 height 32
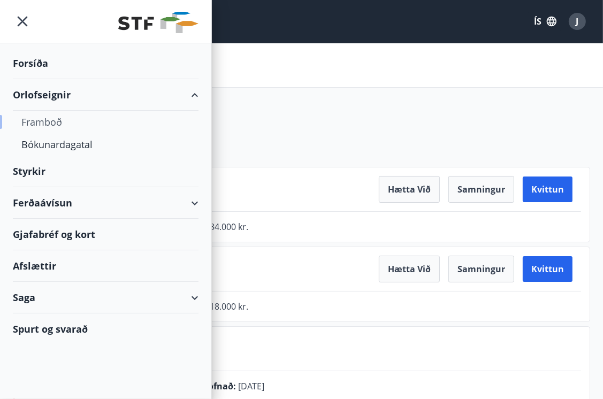
click at [44, 123] on div "Framboð" at bounding box center [105, 122] width 169 height 22
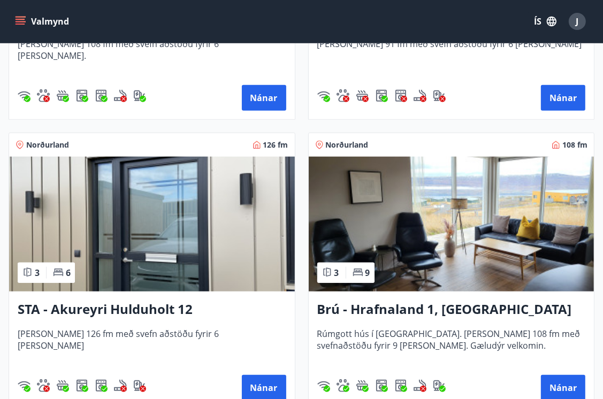
scroll to position [589, 0]
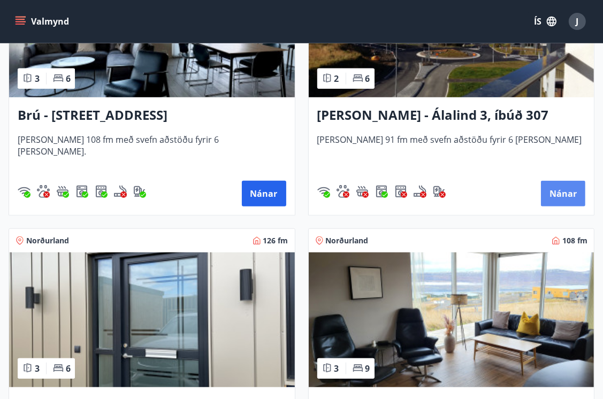
click at [552, 198] on button "Nánar" at bounding box center [563, 194] width 44 height 26
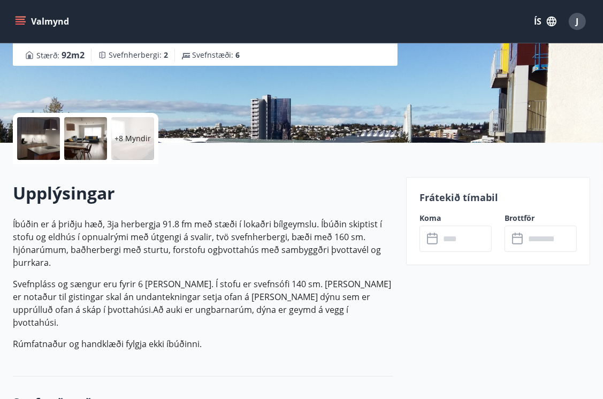
scroll to position [214, 0]
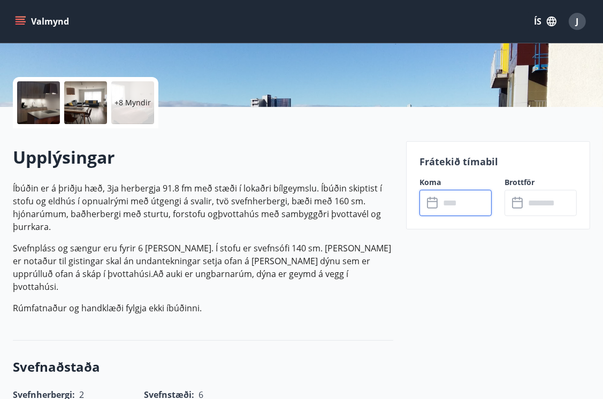
click at [461, 201] on input "text" at bounding box center [466, 203] width 52 height 26
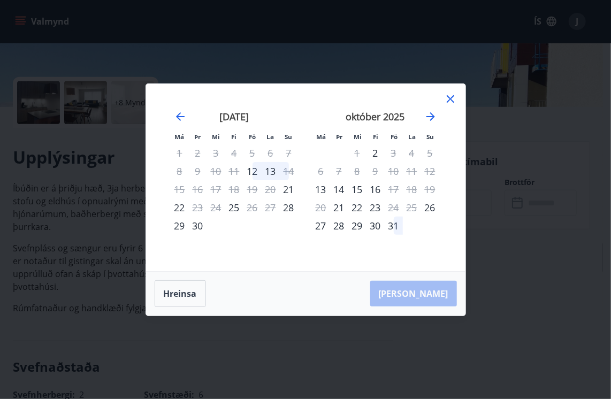
click at [451, 96] on icon at bounding box center [450, 99] width 13 height 13
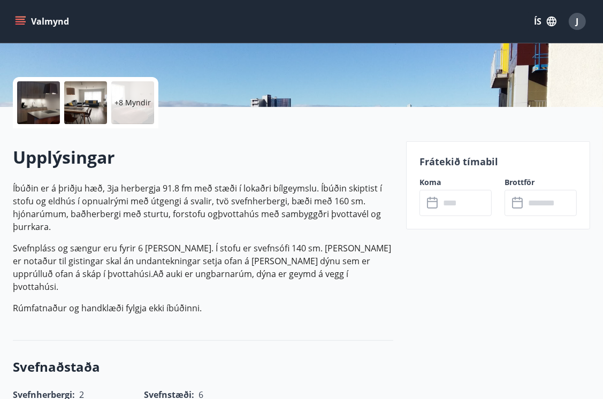
click at [21, 17] on icon "menu" at bounding box center [22, 17] width 12 height 1
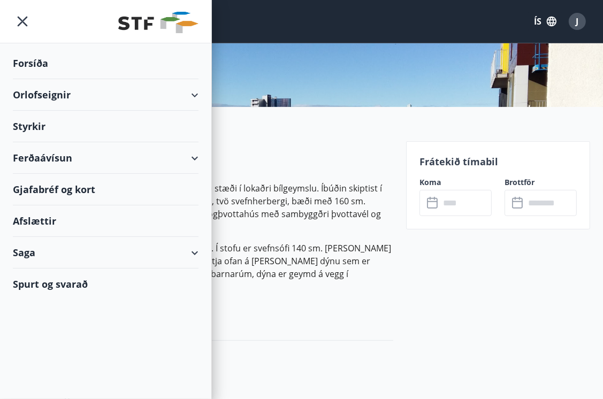
click at [86, 98] on div "Orlofseignir" at bounding box center [106, 95] width 186 height 32
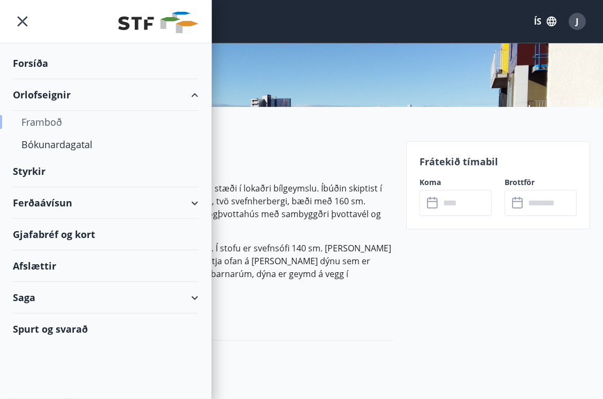
click at [58, 123] on div "Framboð" at bounding box center [105, 122] width 169 height 22
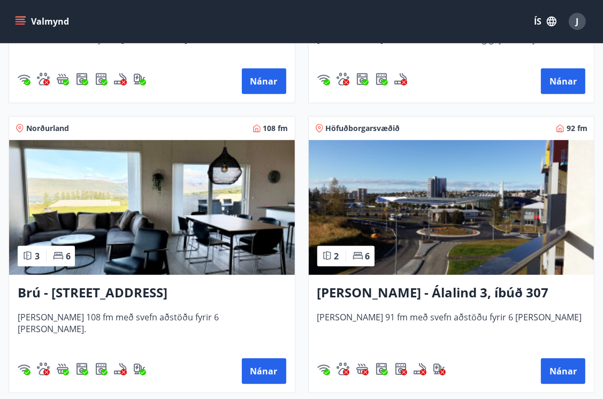
scroll to position [482, 0]
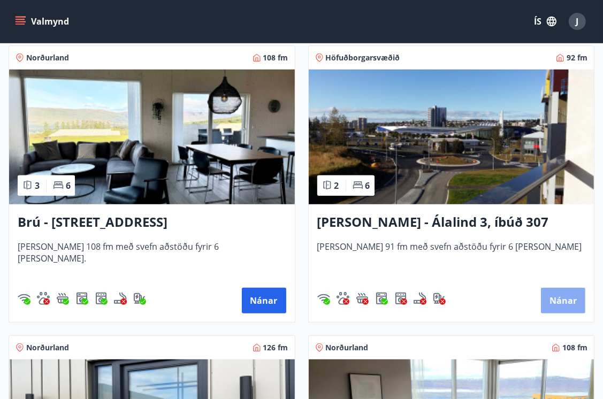
click at [562, 293] on button "Nánar" at bounding box center [563, 301] width 44 height 26
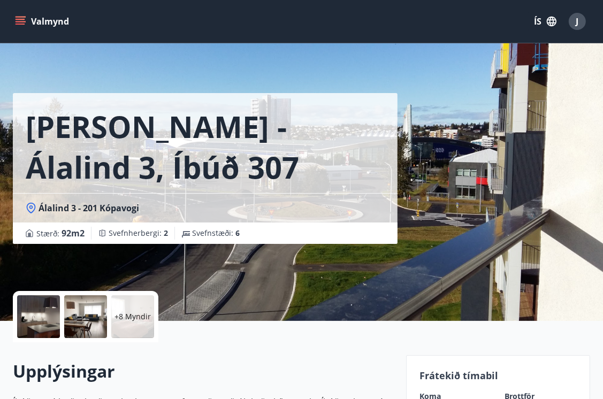
scroll to position [161, 0]
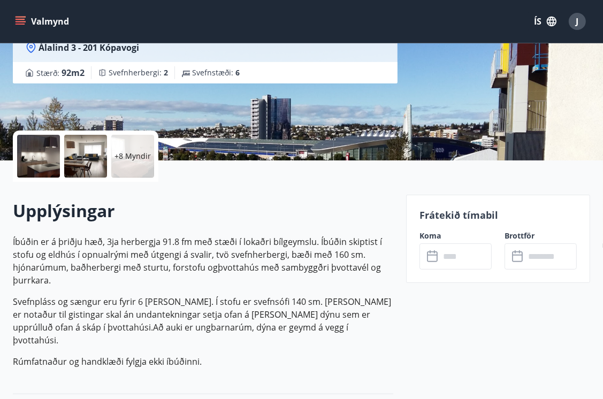
click at [484, 261] on input "text" at bounding box center [466, 257] width 52 height 26
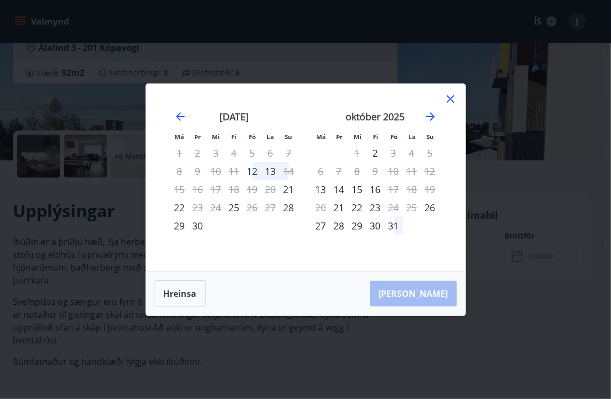
click at [449, 99] on icon at bounding box center [450, 99] width 13 height 13
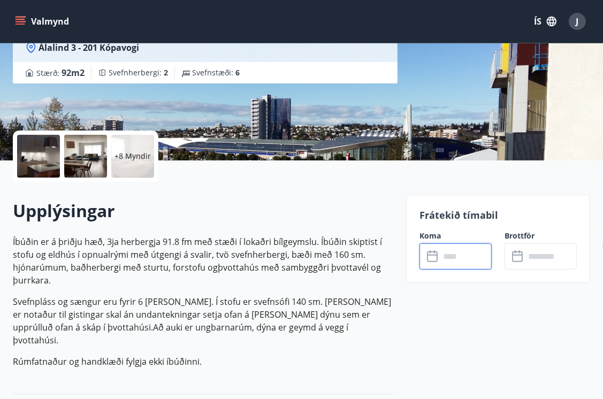
click at [440, 254] on input "text" at bounding box center [466, 257] width 52 height 26
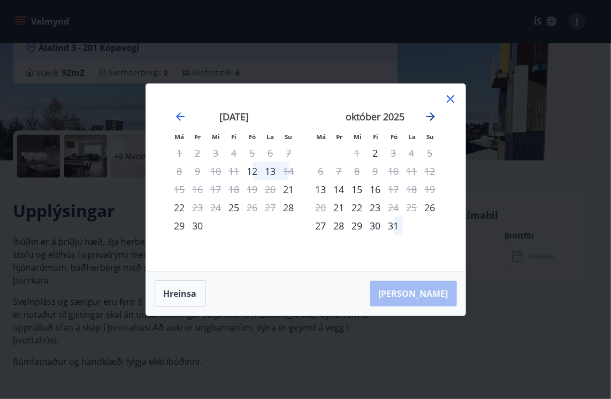
click at [432, 116] on icon "Move forward to switch to the next month." at bounding box center [431, 116] width 9 height 9
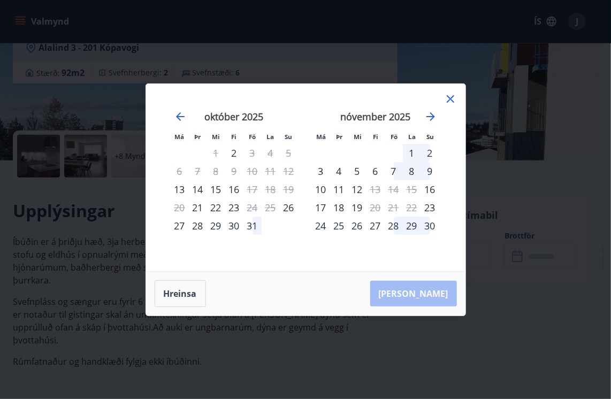
click at [449, 97] on icon at bounding box center [450, 98] width 7 height 7
